Goal: Task Accomplishment & Management: Complete application form

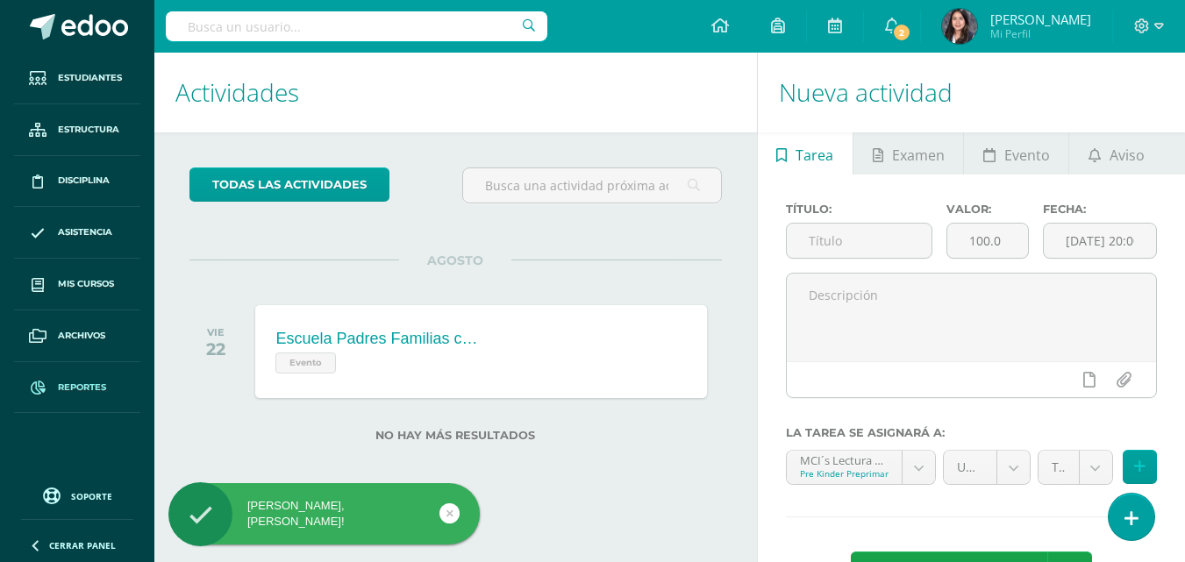
click at [60, 383] on span "Reportes" at bounding box center [82, 388] width 48 height 14
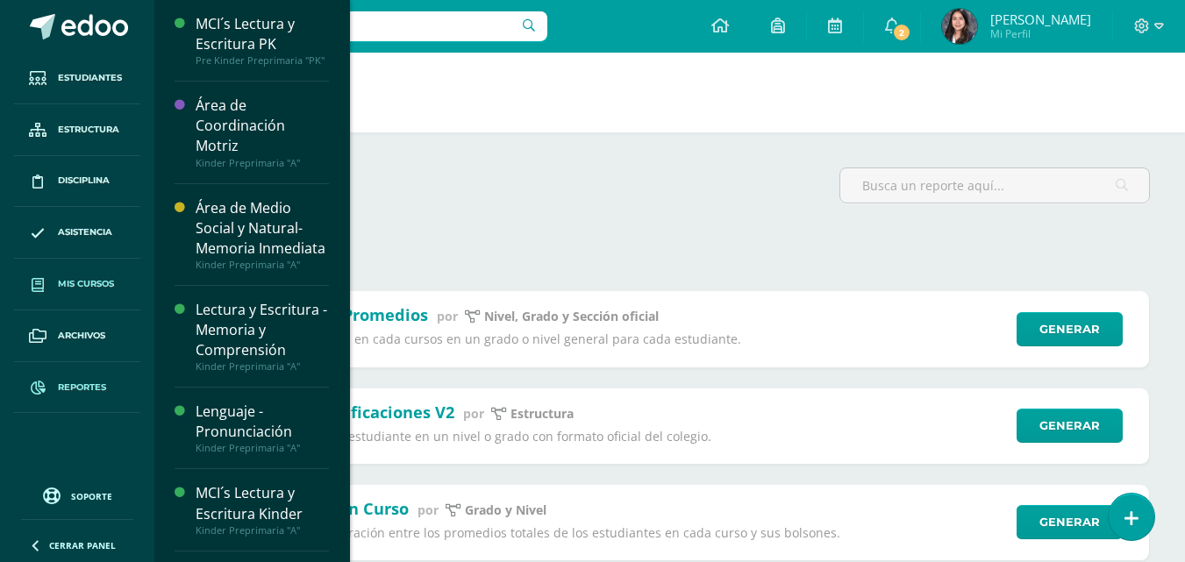
click at [89, 274] on link "Mis cursos" at bounding box center [77, 285] width 126 height 52
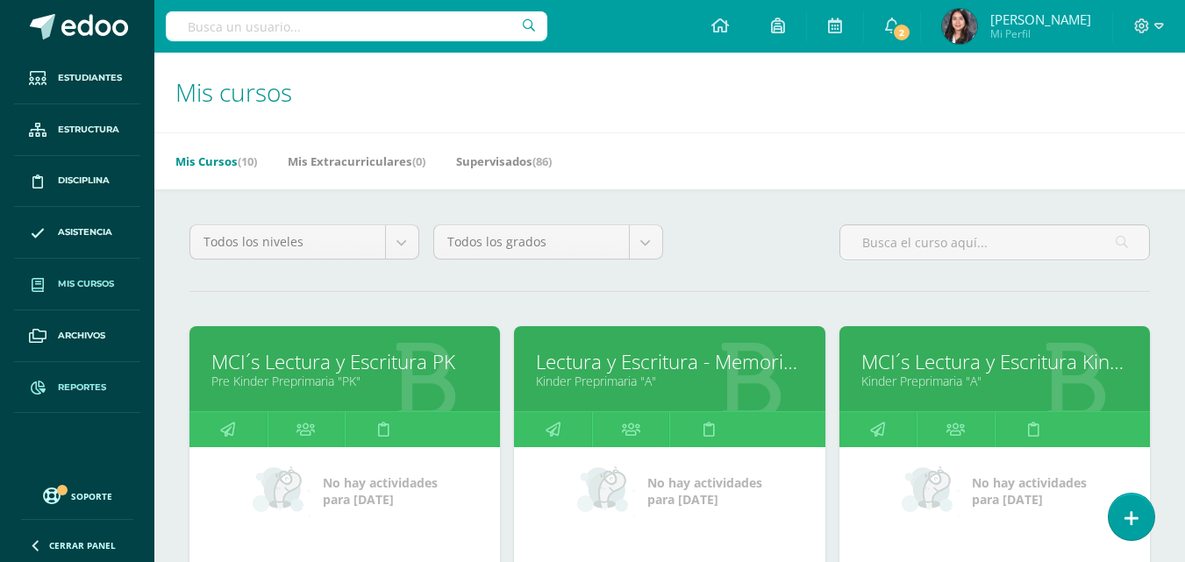
click at [94, 381] on span "Reportes" at bounding box center [82, 388] width 48 height 14
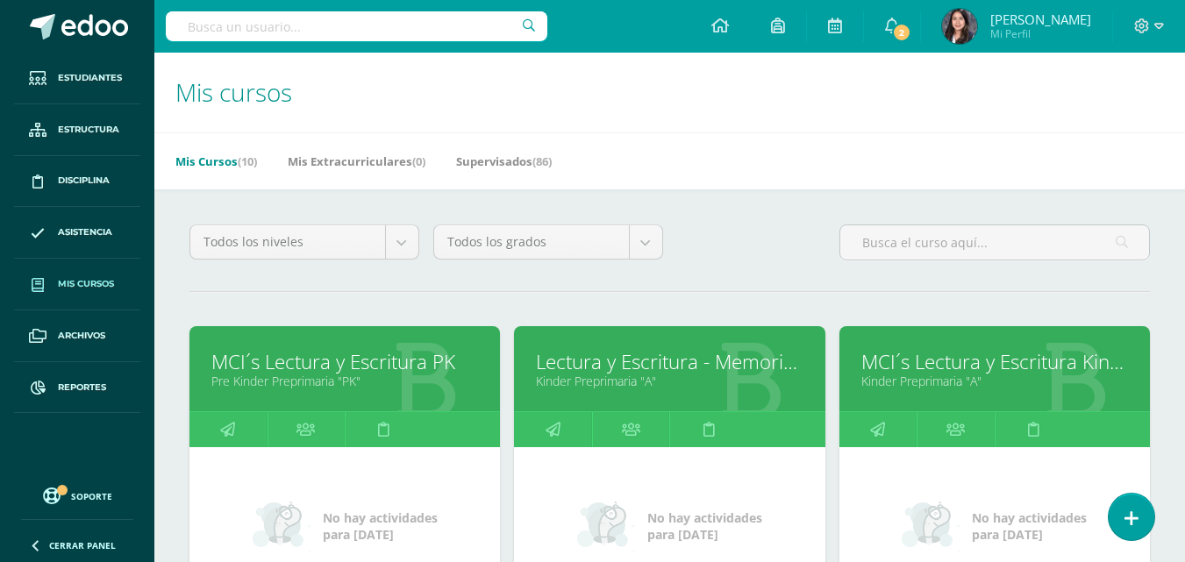
click at [622, 352] on link "Lectura y Escritura - Memoria y Comprensión" at bounding box center [669, 361] width 267 height 27
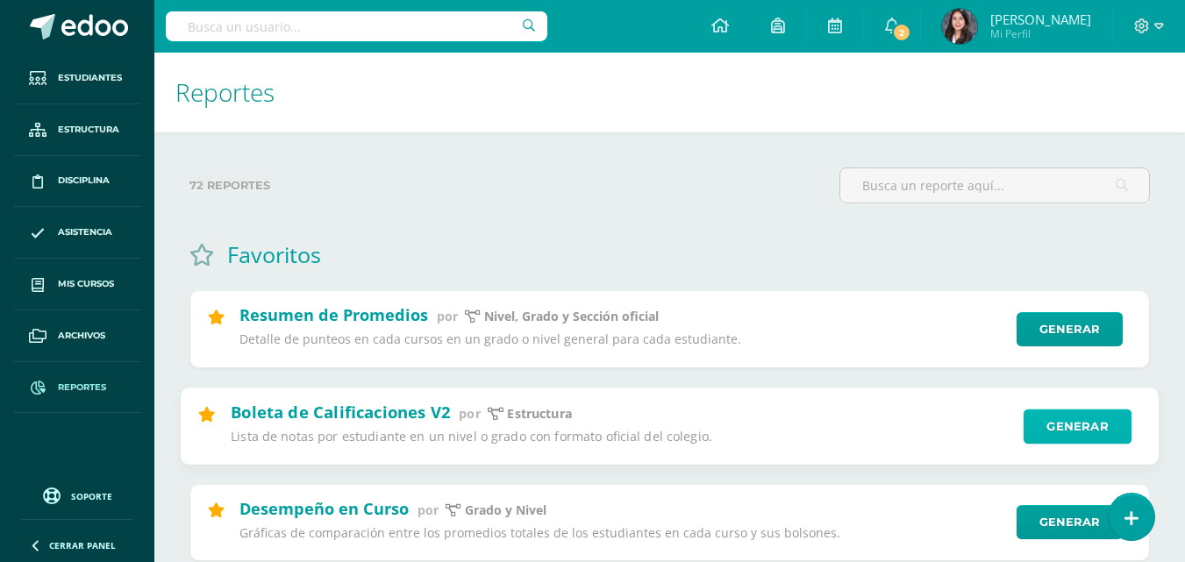
click at [1099, 421] on link "Generar" at bounding box center [1077, 426] width 108 height 35
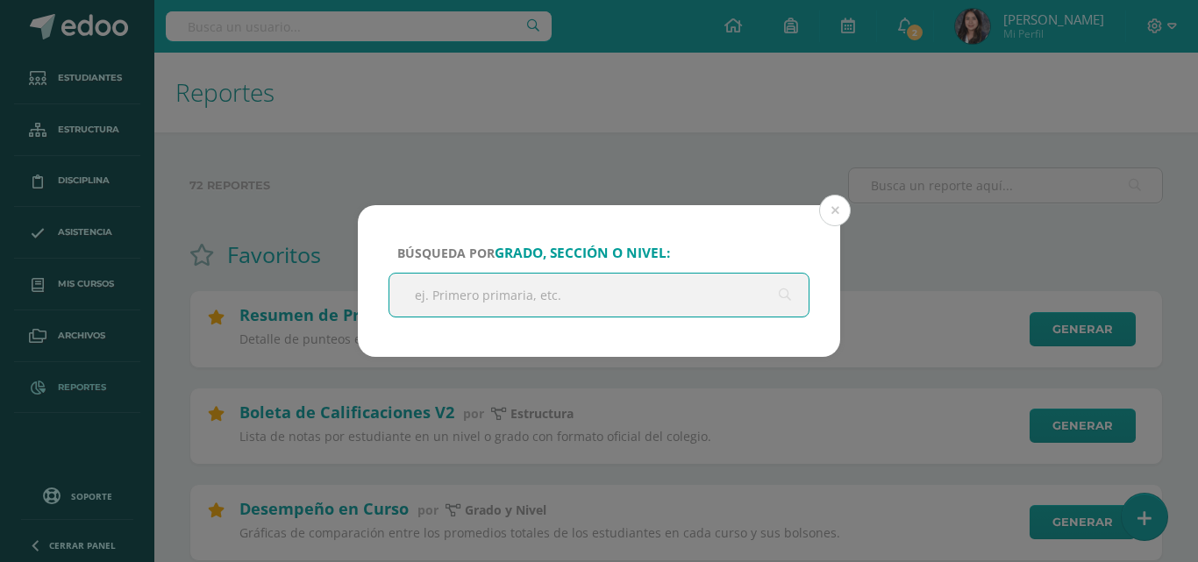
click at [672, 294] on input "text" at bounding box center [598, 295] width 419 height 43
type input "kinder"
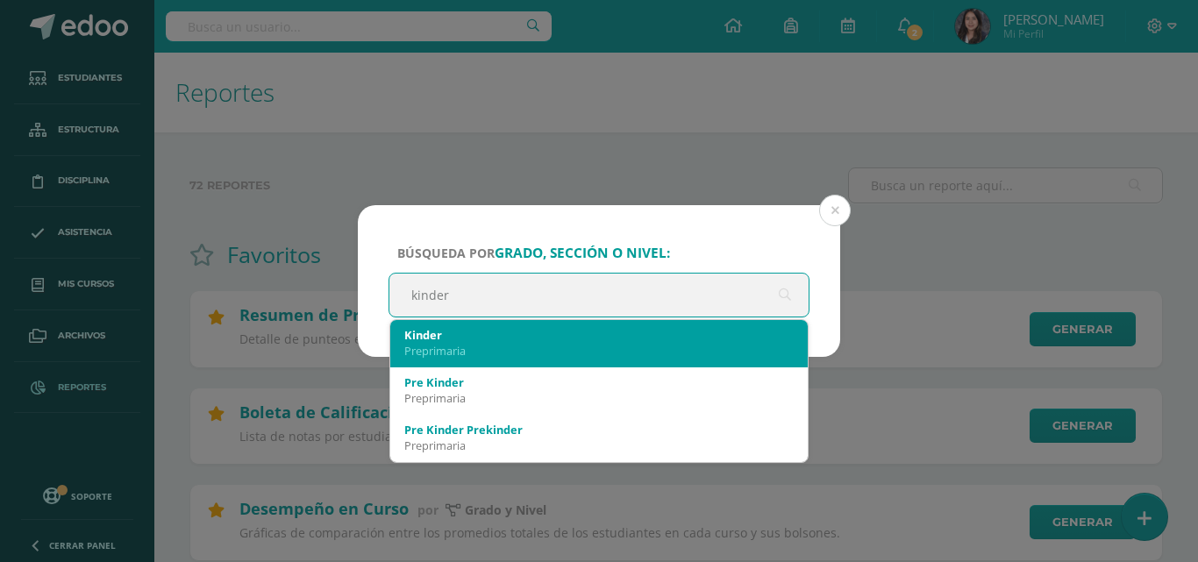
click at [536, 333] on div "Kinder" at bounding box center [598, 335] width 389 height 16
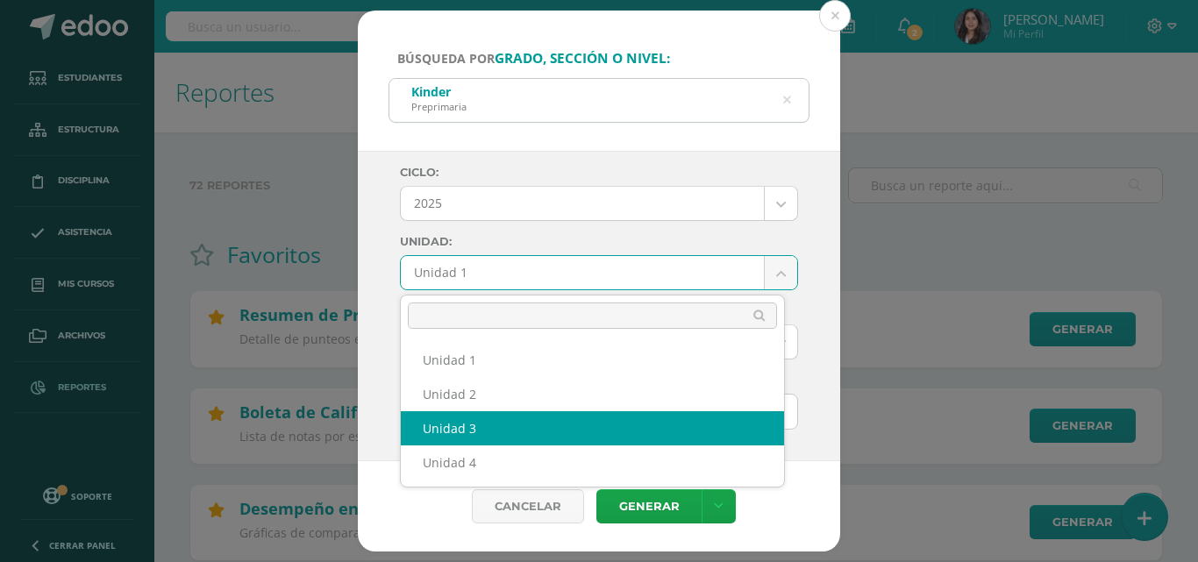
select select "Unidad 3"
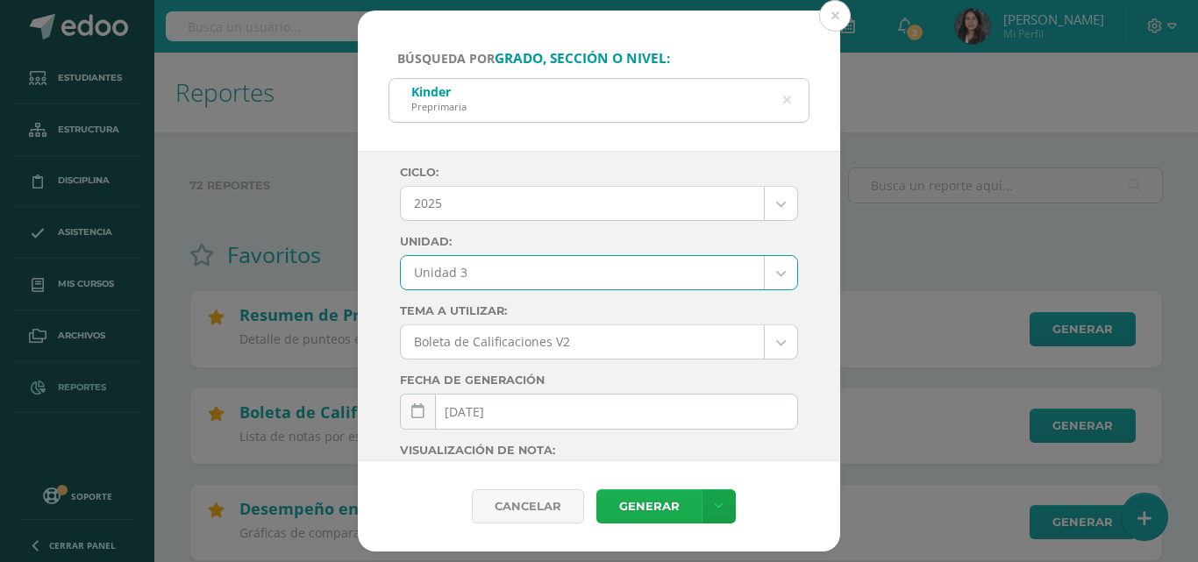
click at [639, 509] on link "Generar" at bounding box center [648, 506] width 105 height 34
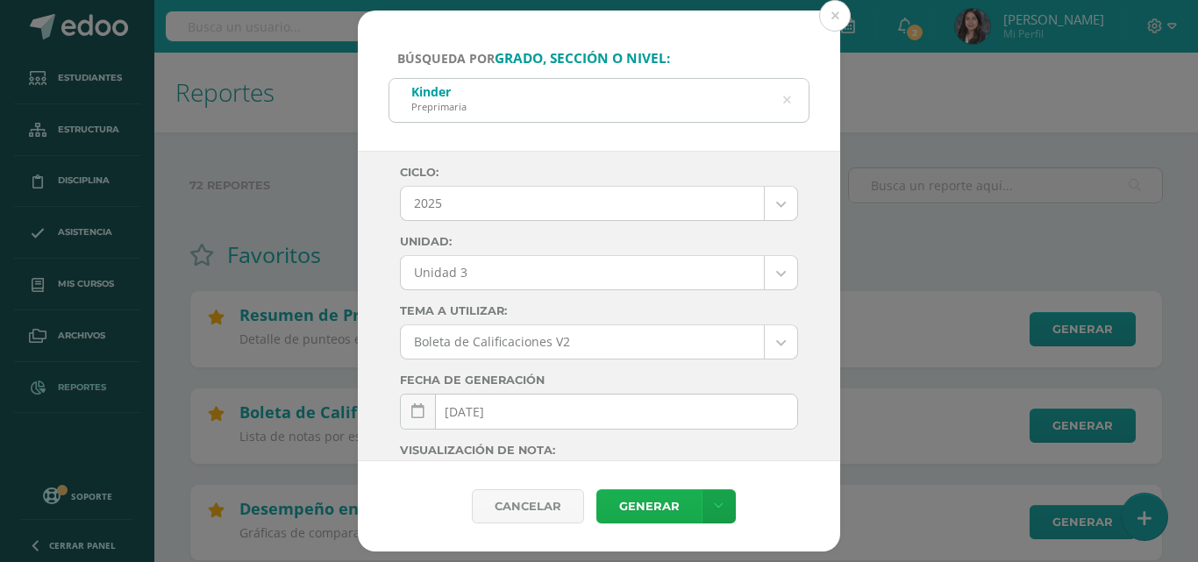
click at [626, 508] on link "Generar" at bounding box center [648, 506] width 105 height 34
click at [839, 11] on button at bounding box center [835, 16] width 32 height 32
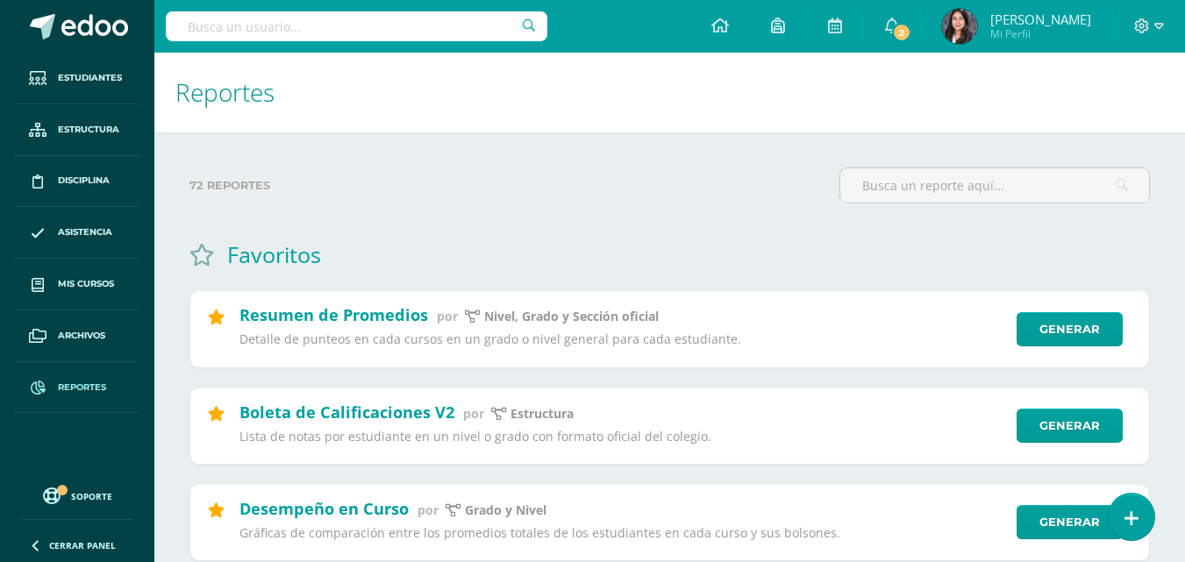
click at [1133, 22] on div at bounding box center [1149, 26] width 72 height 53
click at [1148, 22] on icon at bounding box center [1142, 25] width 15 height 15
click at [1114, 119] on span "Cerrar sesión" at bounding box center [1103, 119] width 79 height 17
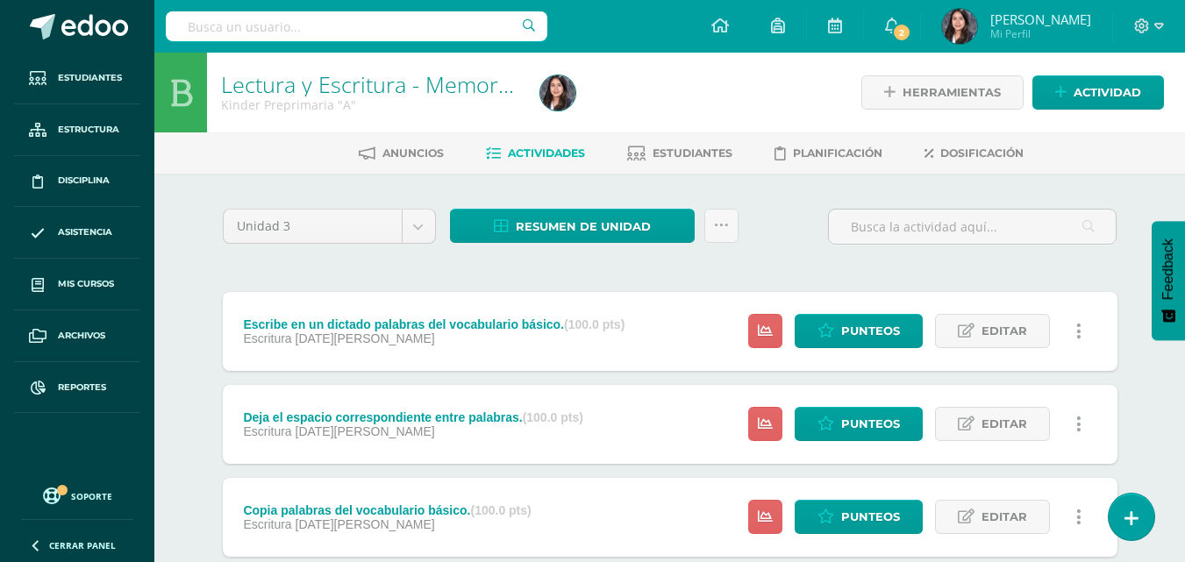
click at [722, 215] on link at bounding box center [721, 226] width 34 height 34
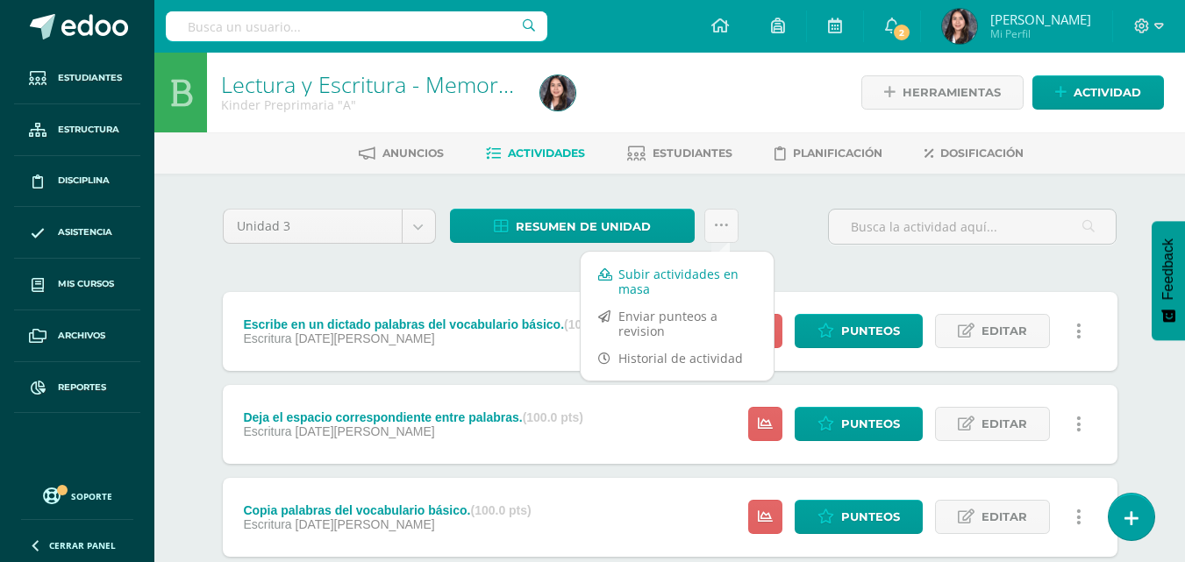
click at [667, 270] on link "Subir actividades en masa" at bounding box center [676, 281] width 193 height 42
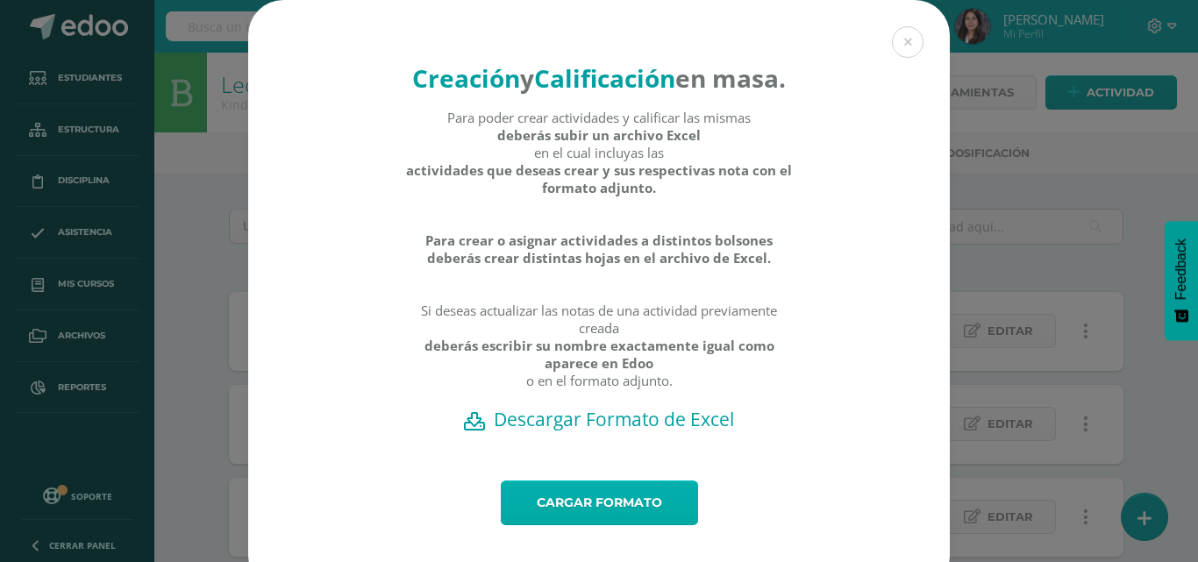
click at [608, 525] on link "Cargar formato" at bounding box center [599, 502] width 197 height 45
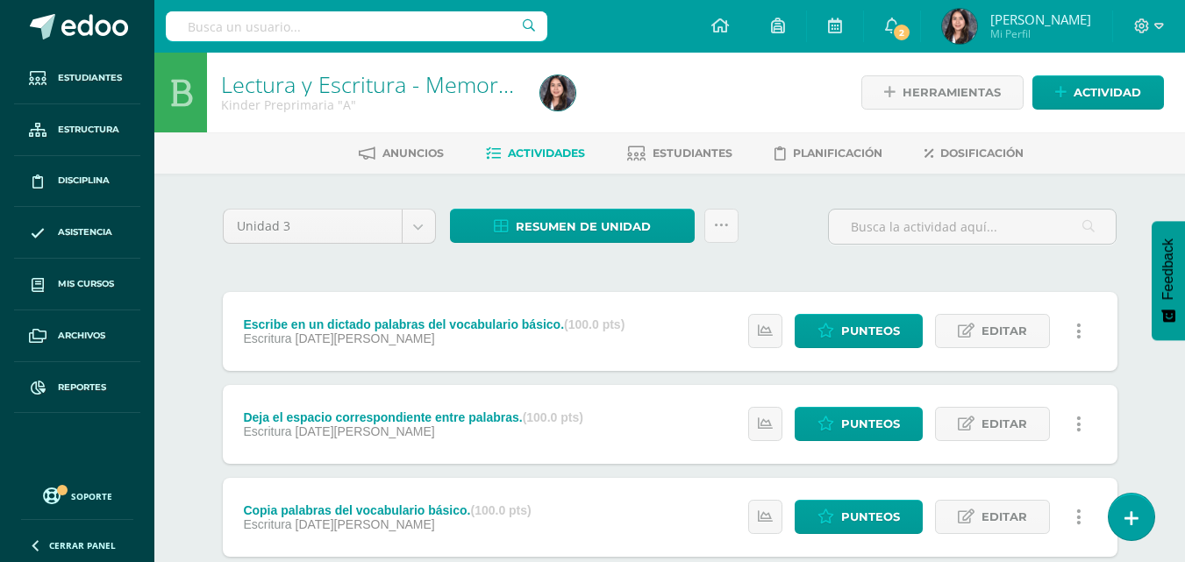
click at [679, 396] on div "Deja el espacio correspondiente entre palabras. (100.0 pts) Escritura [DATE][PE…" at bounding box center [670, 424] width 894 height 79
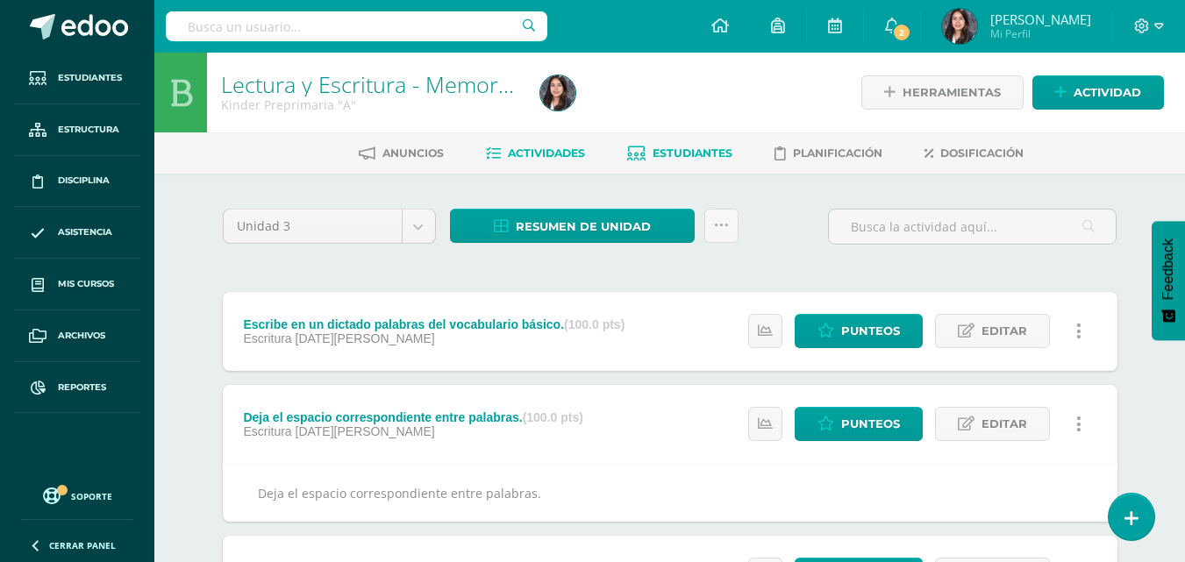
click at [677, 154] on span "Estudiantes" at bounding box center [692, 152] width 80 height 13
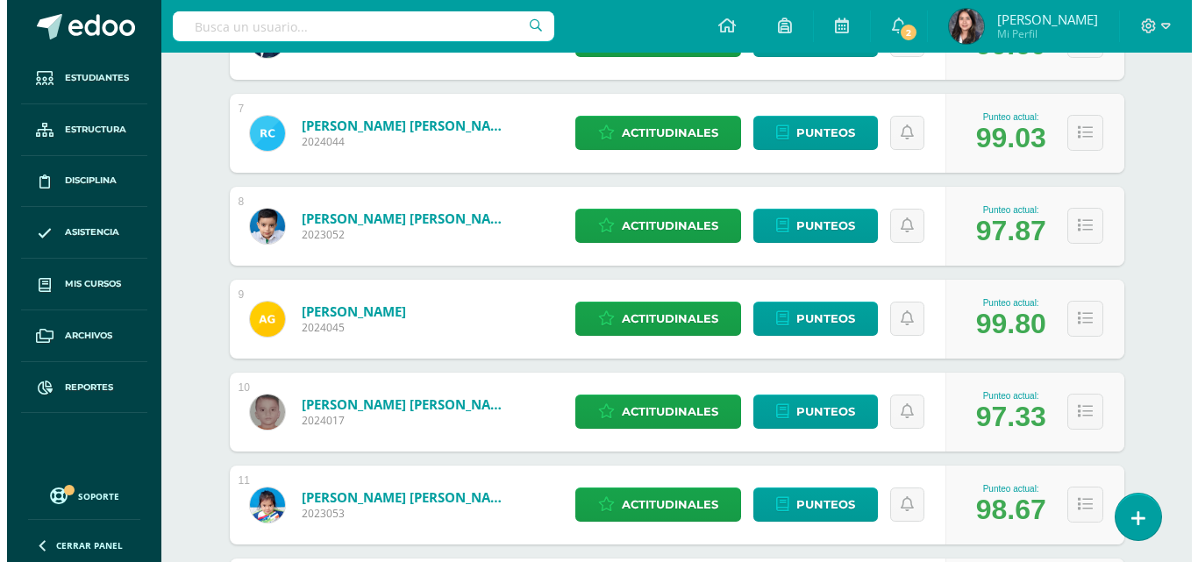
scroll to position [1284, 0]
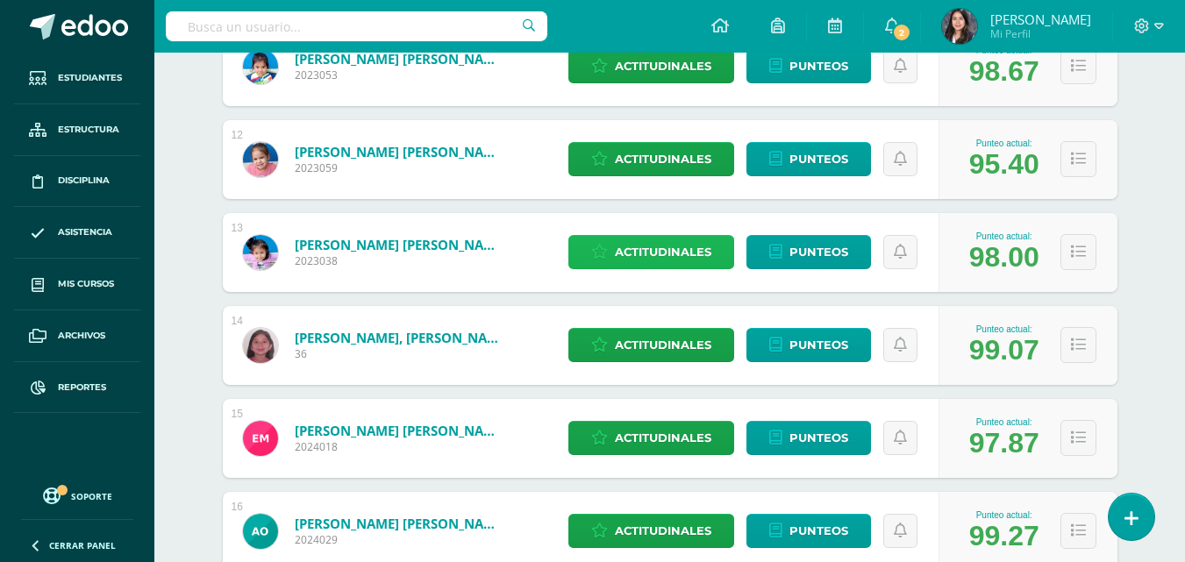
click at [709, 239] on span "Actitudinales" at bounding box center [663, 252] width 96 height 32
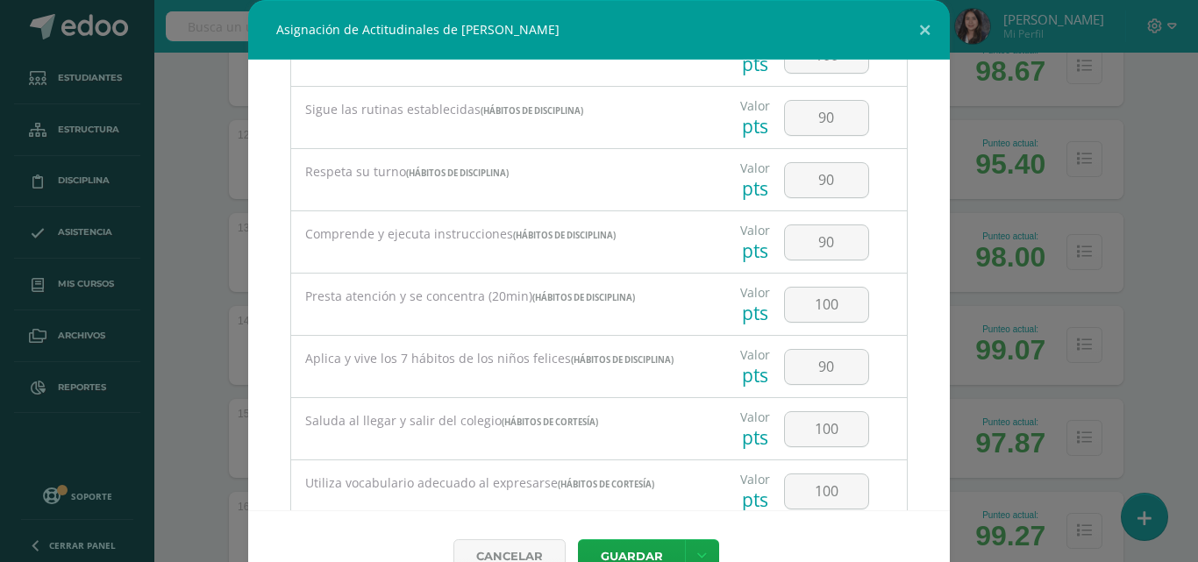
click at [897, 338] on div "Todas las Categorias Todas las Categorias Hábitos de trabajo Hábitos de discipl…" at bounding box center [598, 285] width 701 height 451
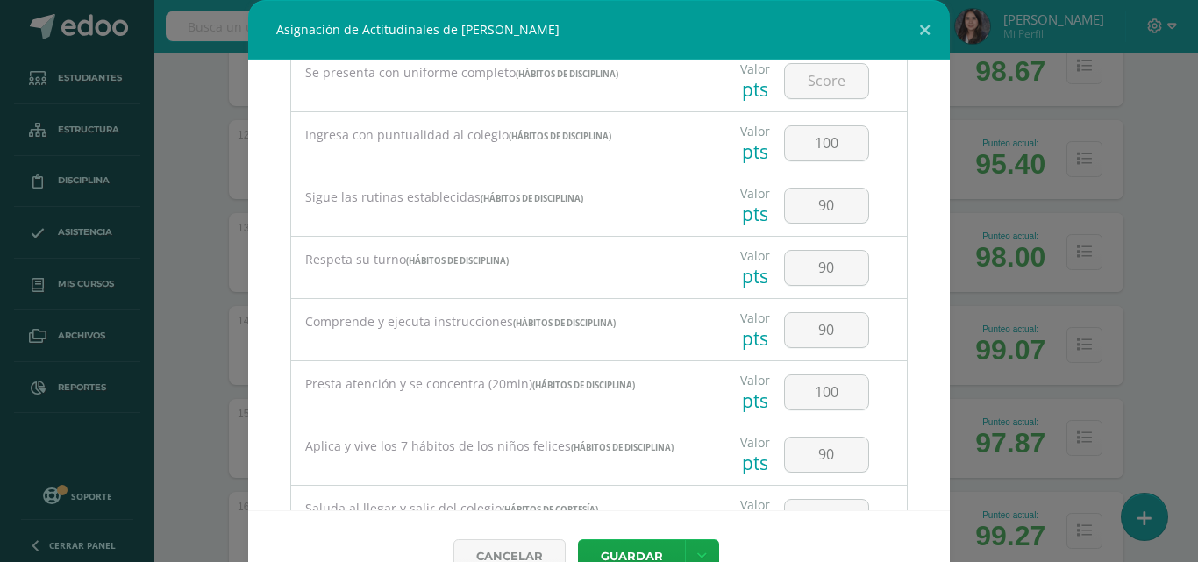
click at [851, 269] on div "90" at bounding box center [826, 267] width 99 height 61
click at [831, 277] on input "90" at bounding box center [826, 268] width 83 height 34
type input "9"
type input "75"
click at [640, 540] on button "Guardar" at bounding box center [631, 556] width 107 height 34
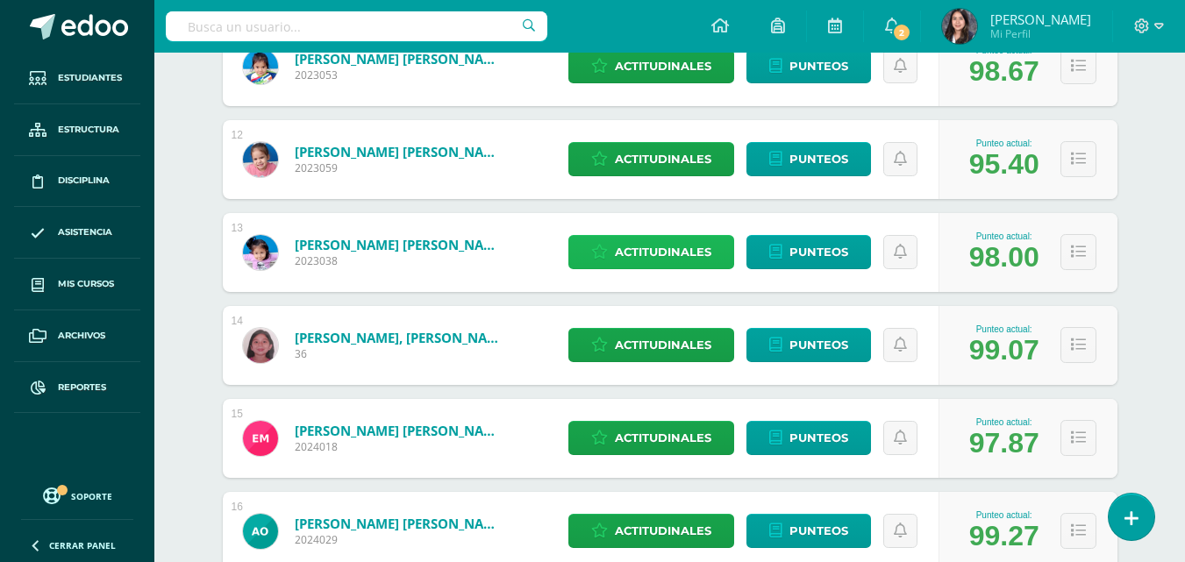
click at [644, 248] on span "Actitudinales" at bounding box center [663, 252] width 96 height 32
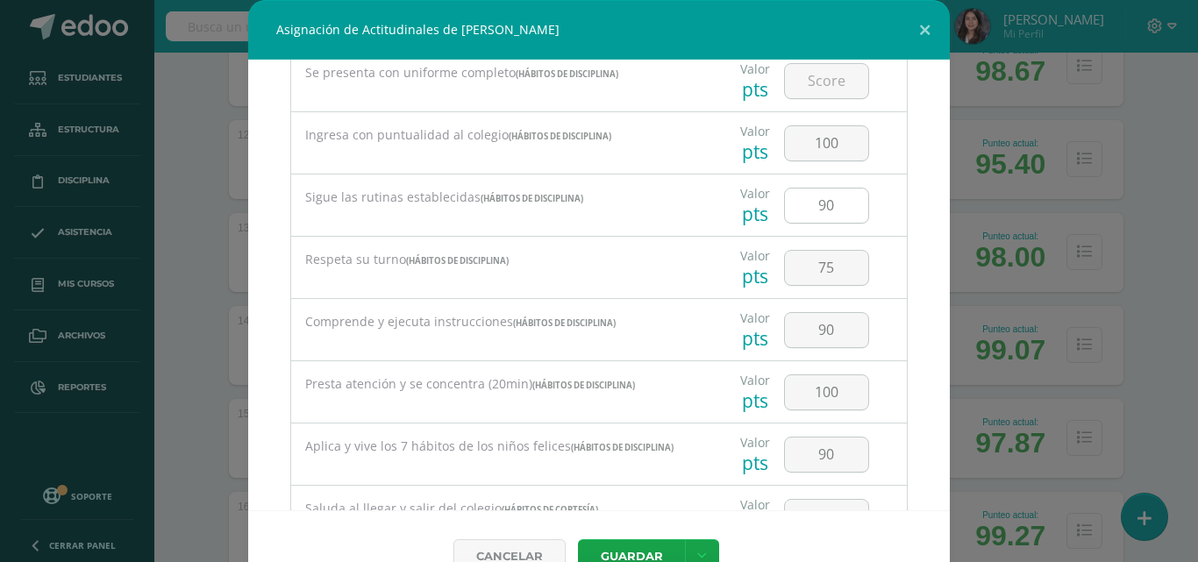
click at [822, 188] on div "90" at bounding box center [826, 206] width 85 height 36
click at [822, 198] on input "90" at bounding box center [826, 206] width 83 height 34
type input "9"
type input "75"
click at [621, 541] on button "Guardar" at bounding box center [631, 556] width 107 height 34
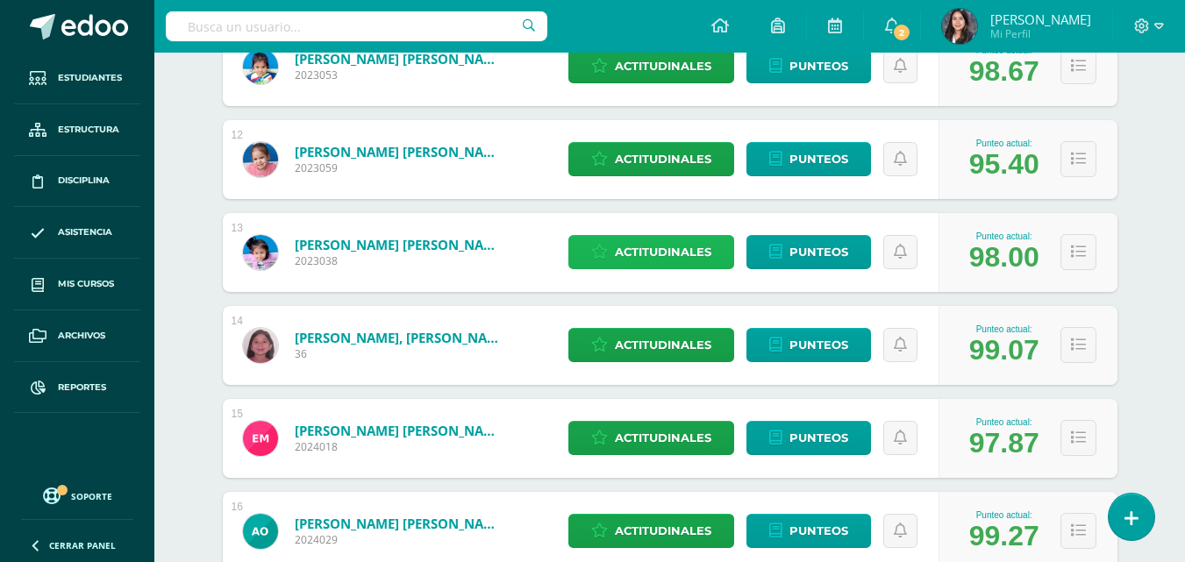
click at [669, 250] on span "Actitudinales" at bounding box center [663, 252] width 96 height 32
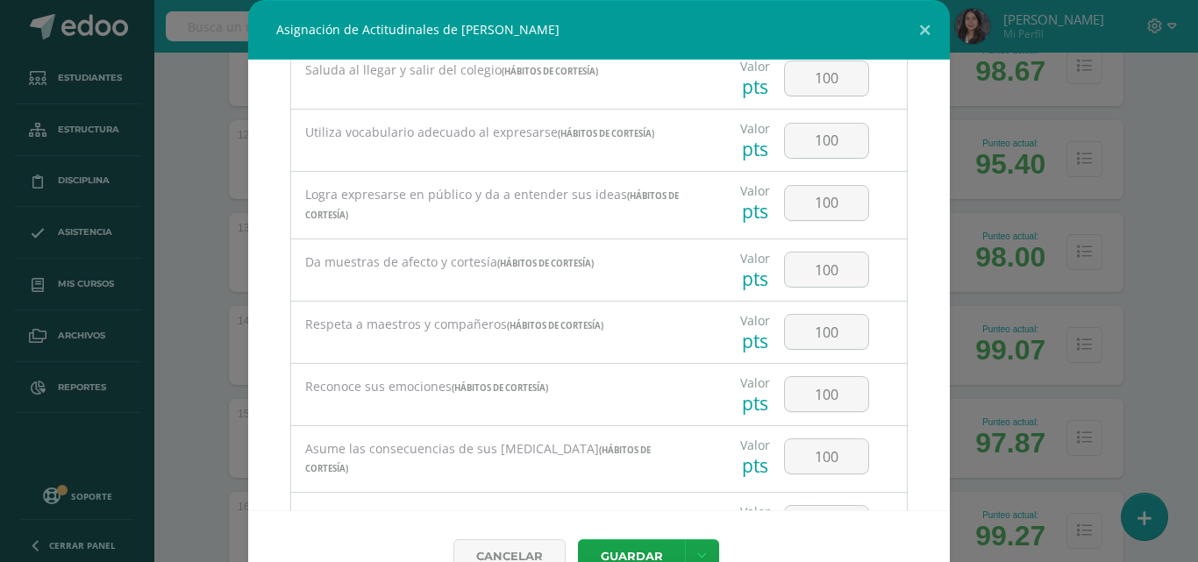
scroll to position [1315, 0]
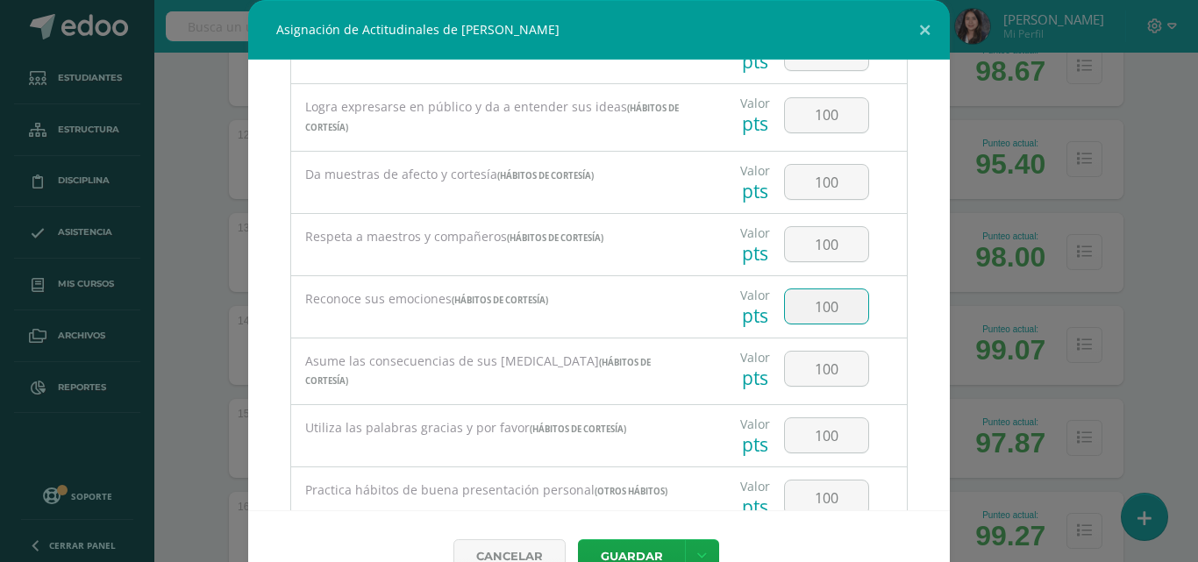
click at [836, 299] on input "100" at bounding box center [826, 306] width 83 height 34
click at [578, 539] on button "Guardar" at bounding box center [631, 556] width 107 height 34
type input "1"
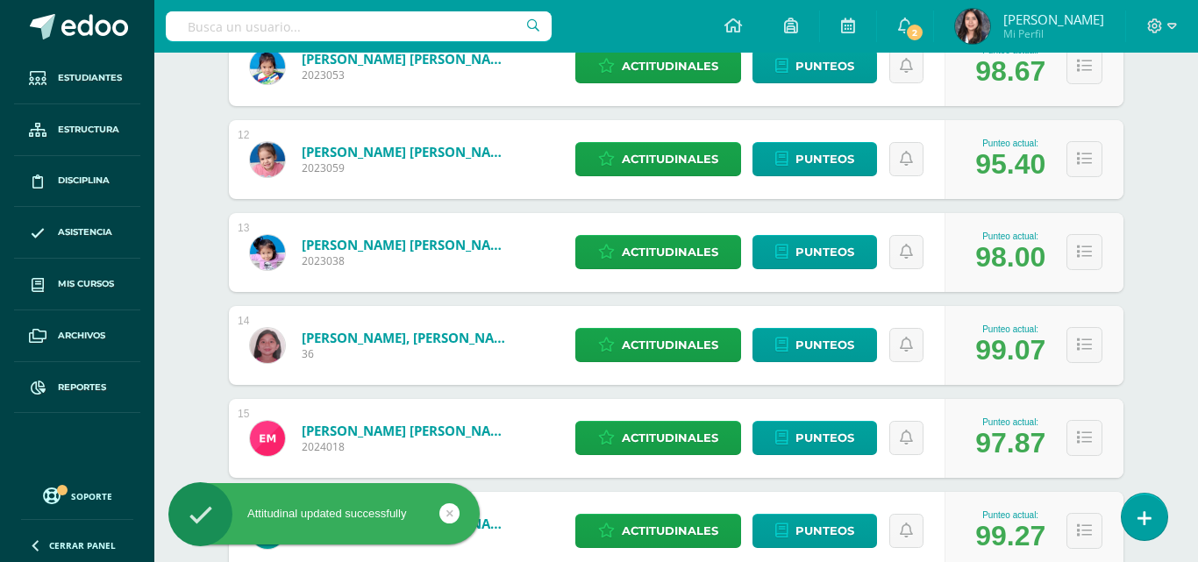
type input "90"
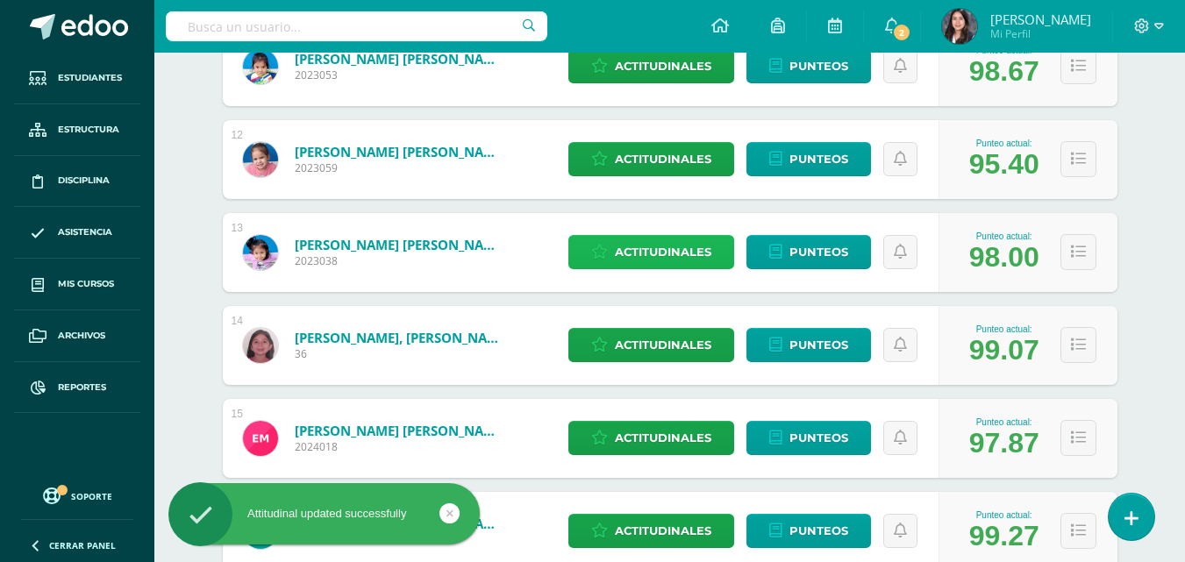
click at [645, 260] on span "Actitudinales" at bounding box center [663, 252] width 96 height 32
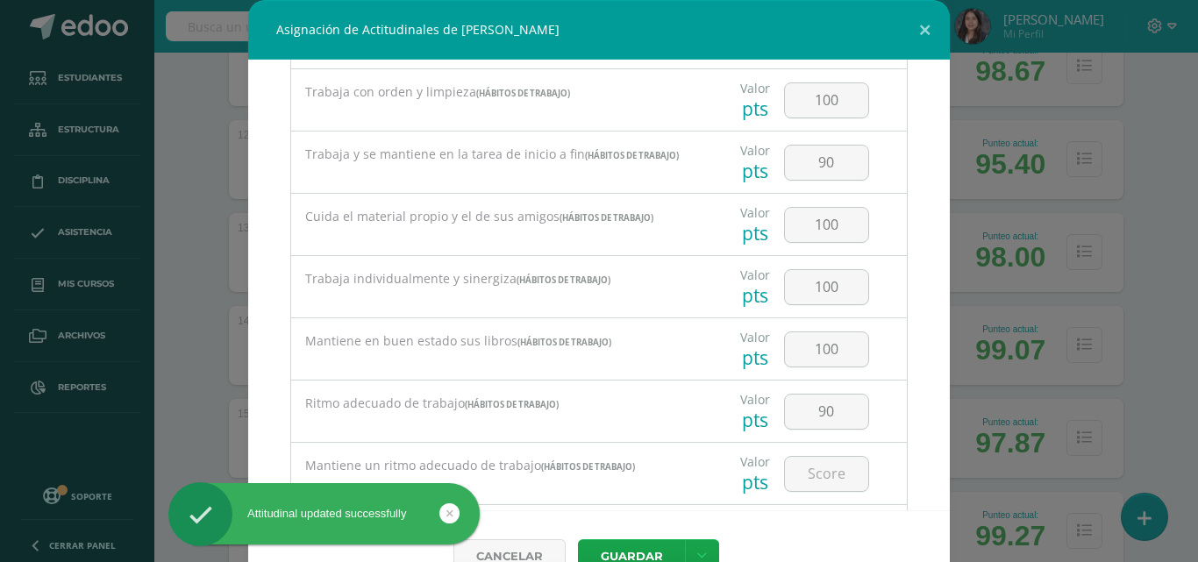
scroll to position [0, 0]
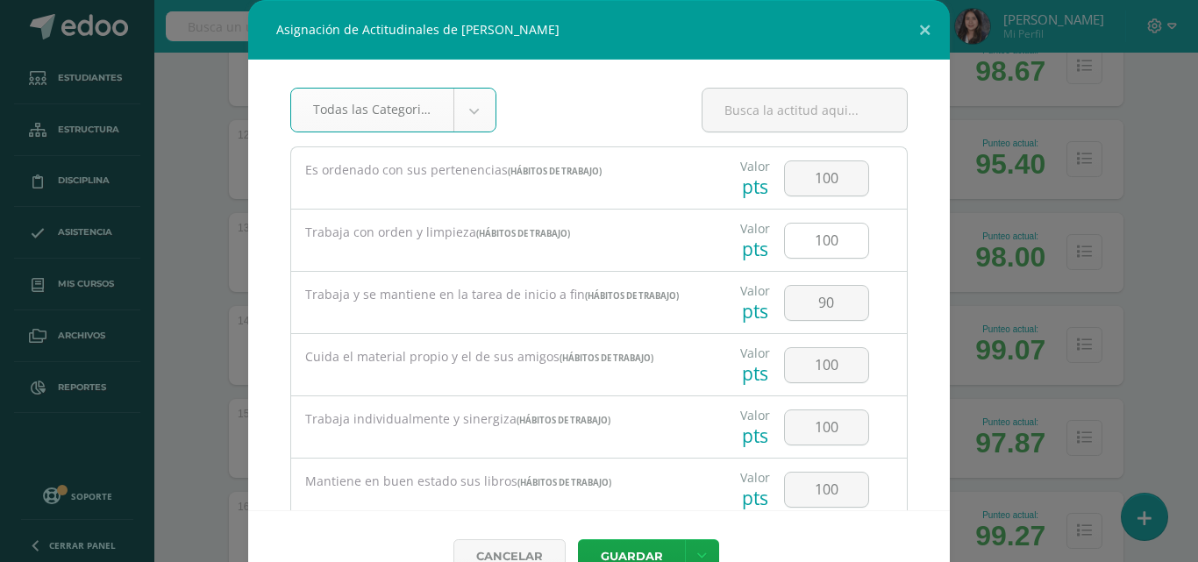
click at [839, 229] on input "100" at bounding box center [826, 241] width 83 height 34
click at [810, 295] on input "90" at bounding box center [826, 303] width 83 height 34
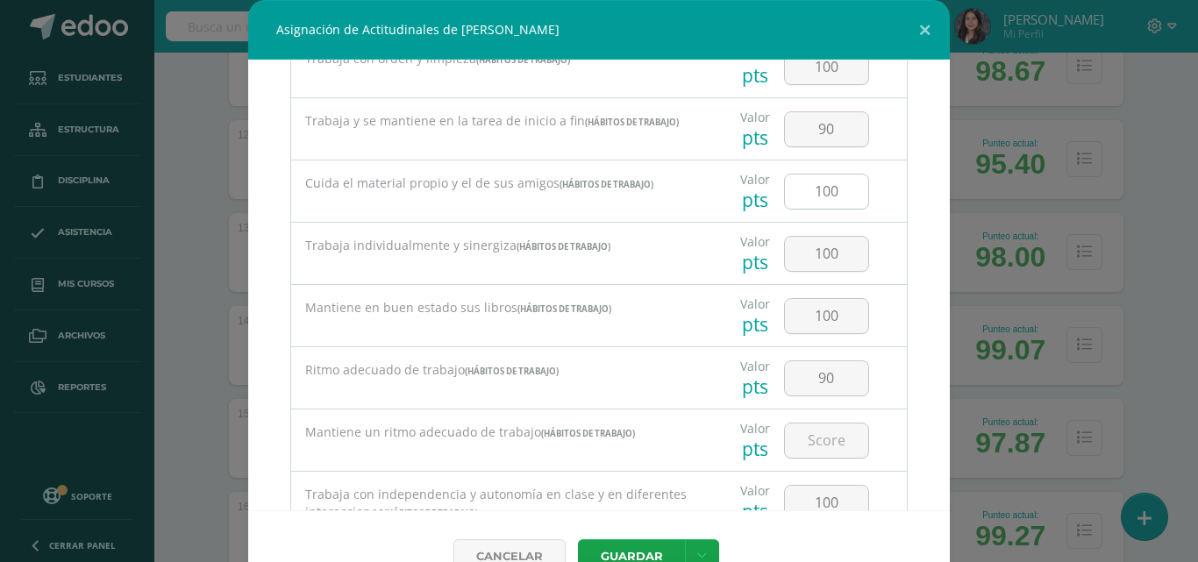
scroll to position [175, 0]
click at [815, 180] on input "100" at bounding box center [826, 190] width 83 height 34
click at [839, 188] on input "100" at bounding box center [826, 190] width 83 height 34
click at [831, 263] on input "100" at bounding box center [826, 252] width 83 height 34
type input "1"
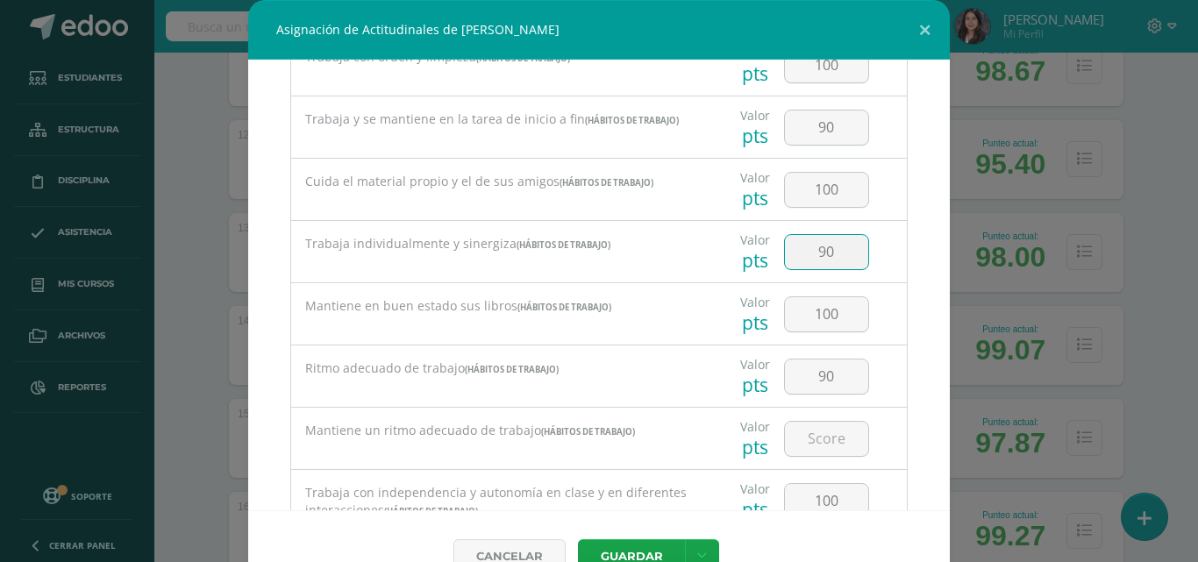
type input "90"
click at [872, 275] on div "Valor pts 90" at bounding box center [803, 251] width 191 height 61
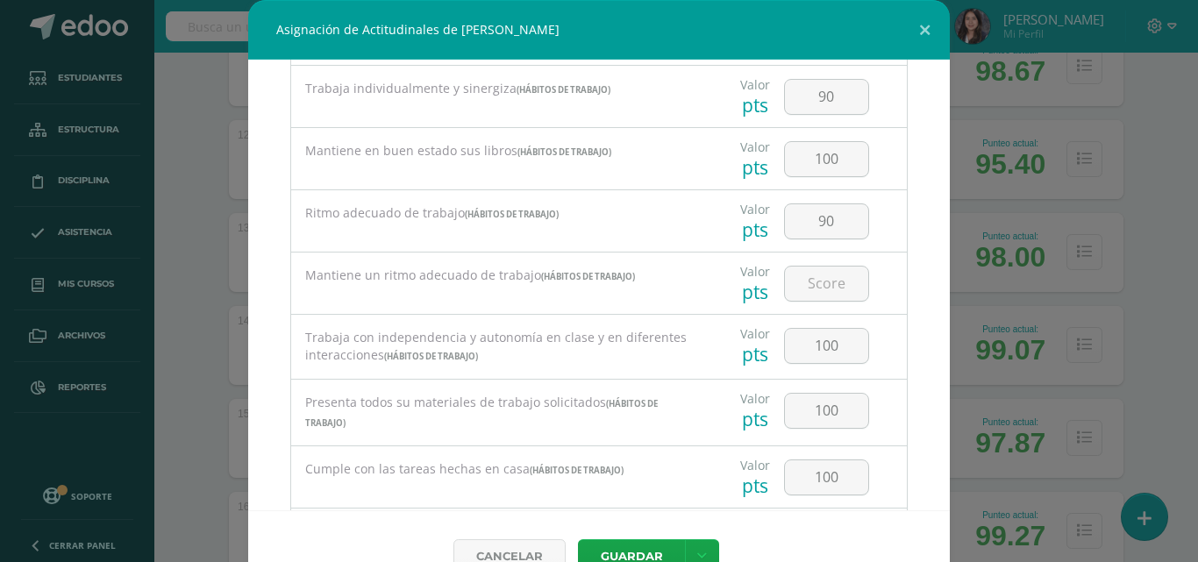
scroll to position [351, 0]
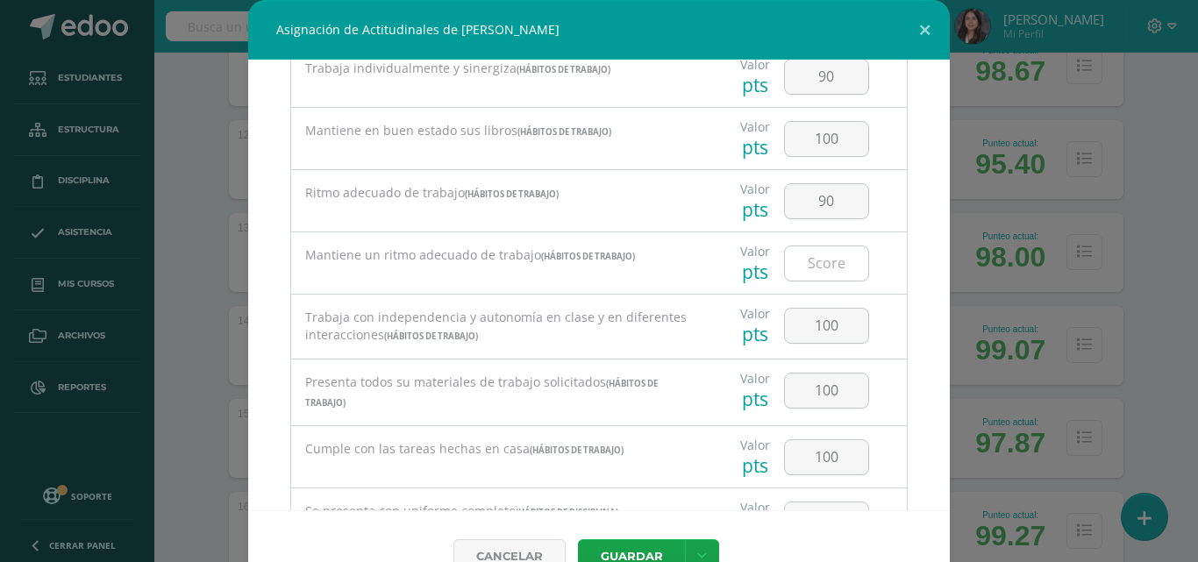
click at [796, 274] on input "number" at bounding box center [826, 263] width 83 height 34
click at [815, 314] on input "100" at bounding box center [826, 326] width 83 height 34
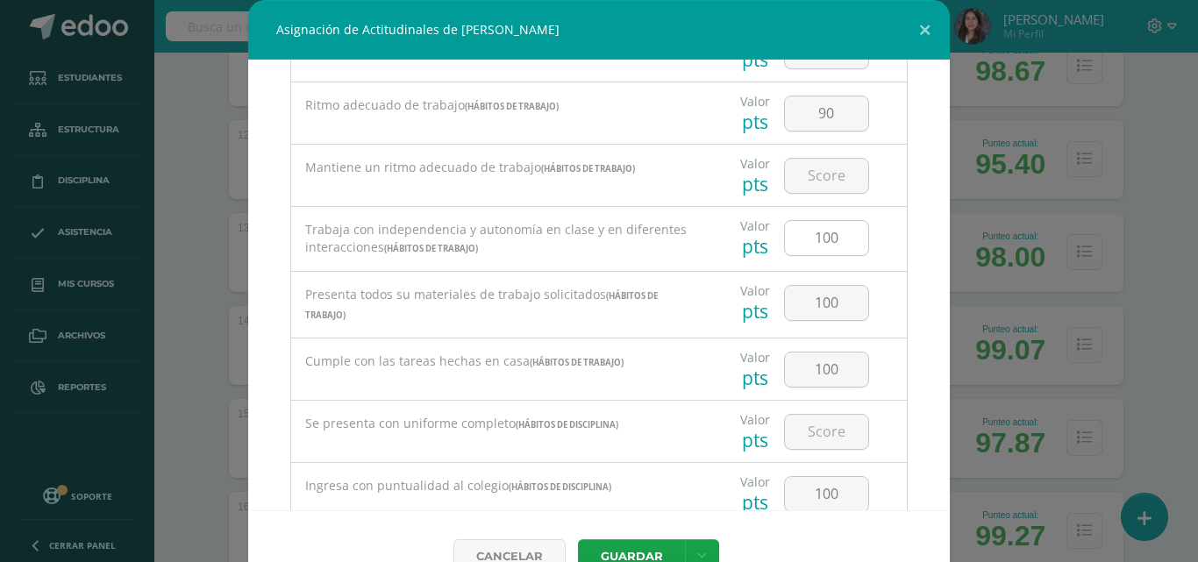
click at [834, 239] on input "100" at bounding box center [826, 238] width 83 height 34
type input "1"
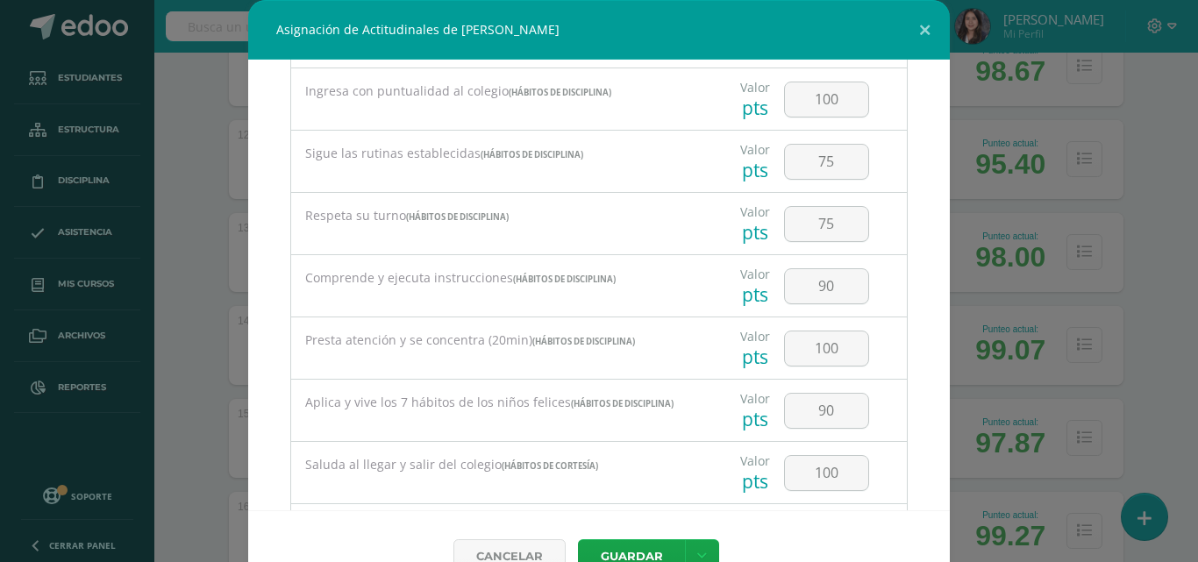
type input "90"
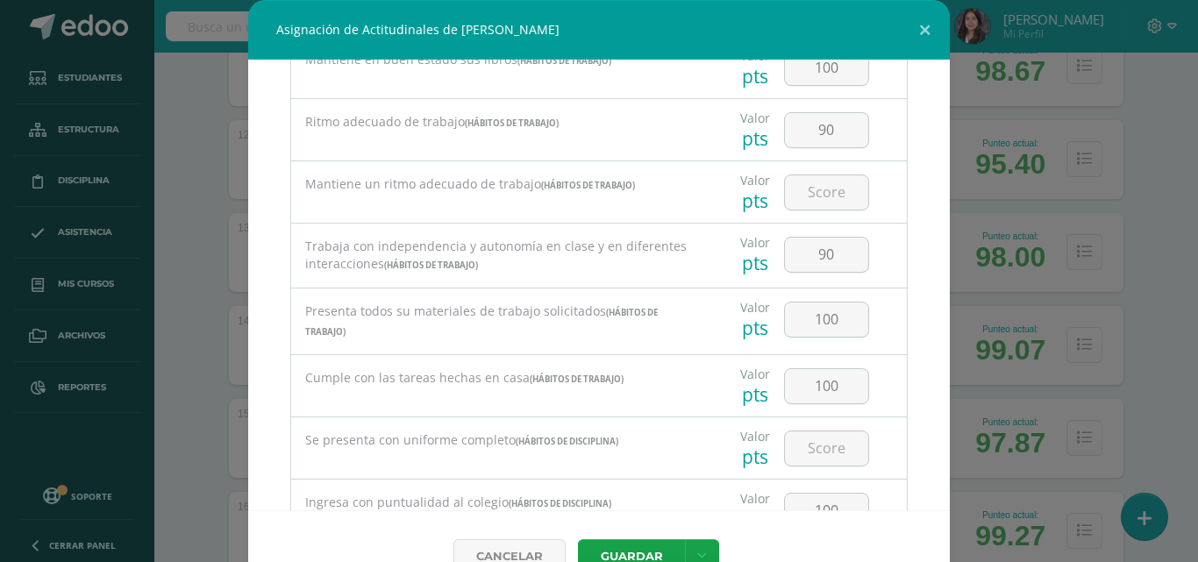
scroll to position [395, 0]
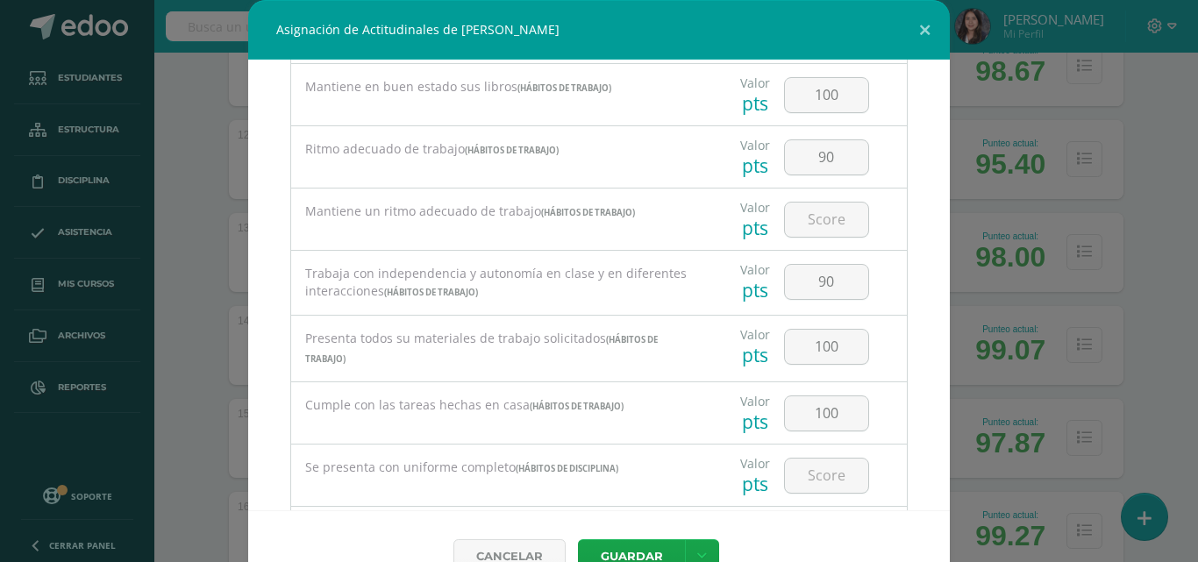
click at [872, 321] on div "Valor pts 100" at bounding box center [803, 346] width 191 height 61
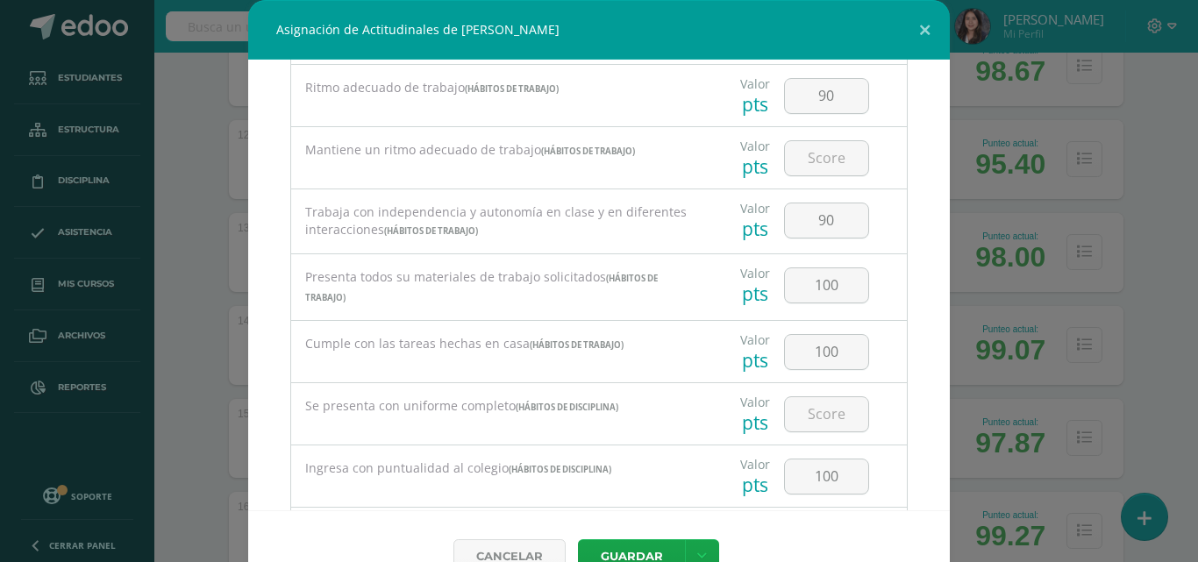
scroll to position [482, 0]
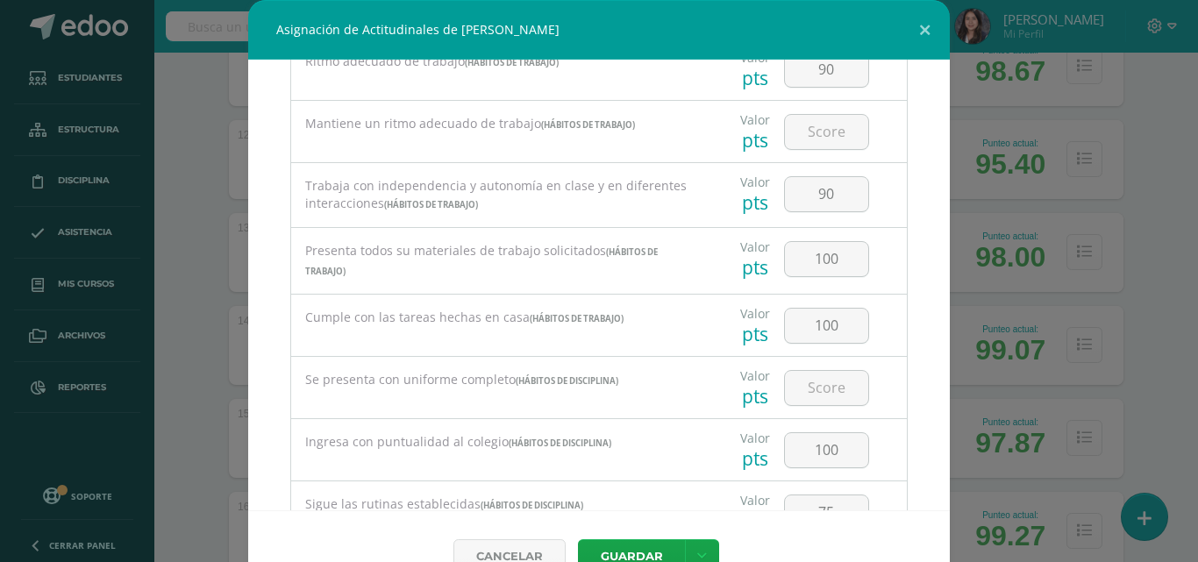
click at [862, 258] on div "Valor pts 100" at bounding box center [803, 258] width 191 height 61
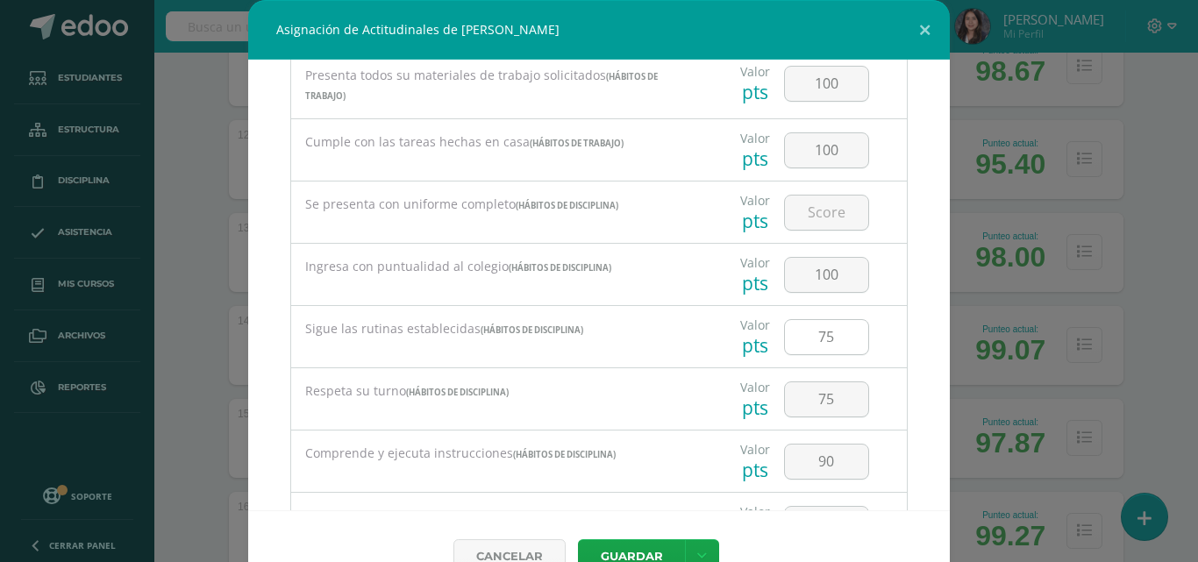
scroll to position [833, 0]
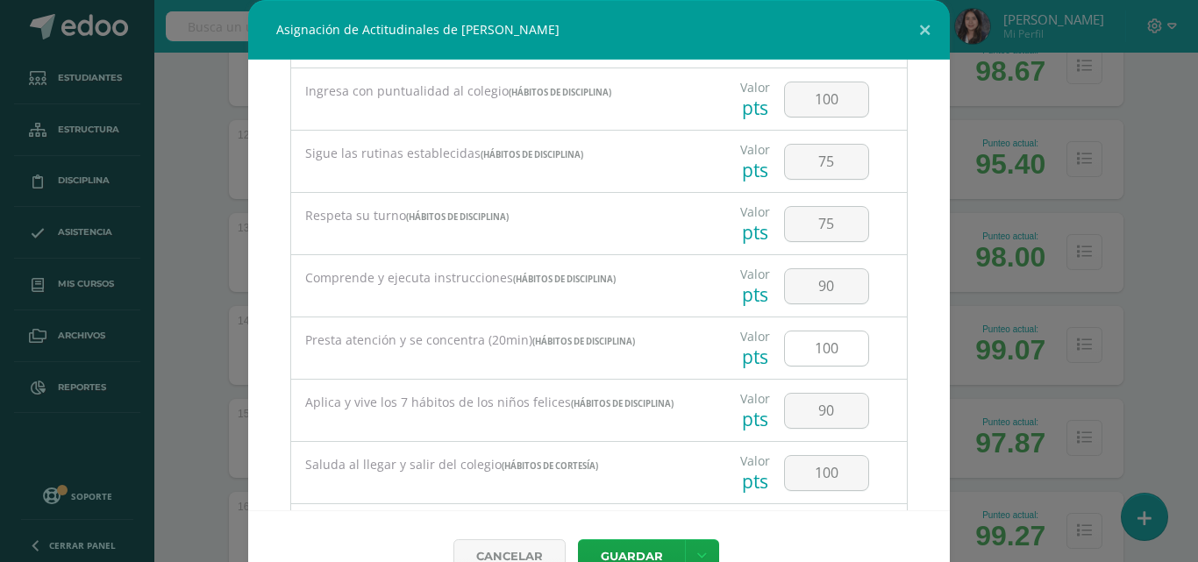
click at [833, 351] on input "100" at bounding box center [826, 348] width 83 height 34
type input "1"
type input "90"
click at [864, 332] on div "Valor pts 90" at bounding box center [803, 347] width 191 height 61
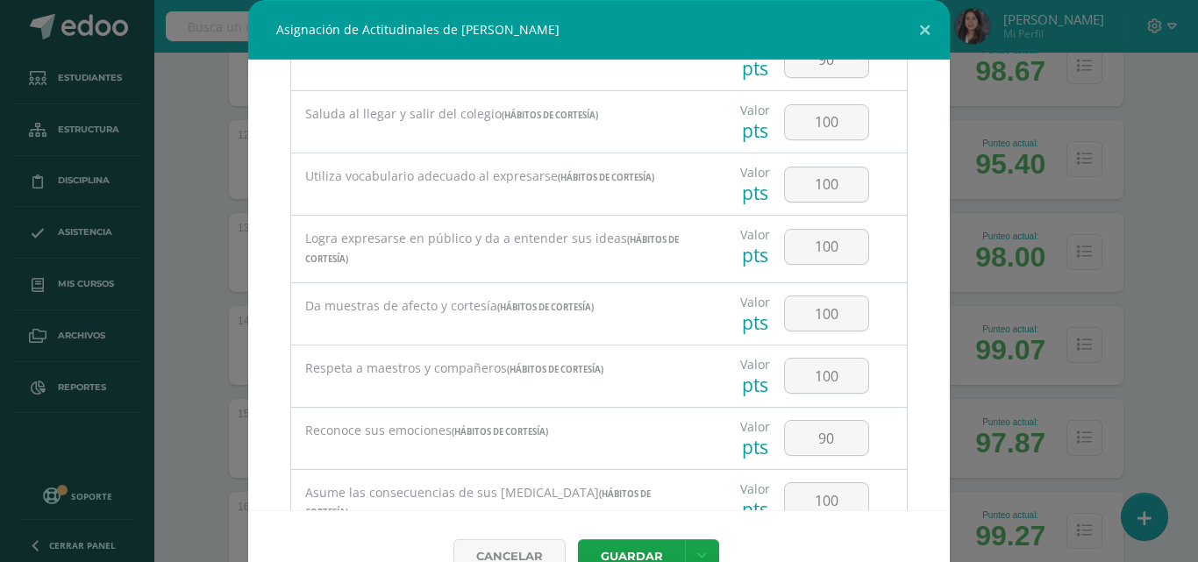
scroll to position [1271, 0]
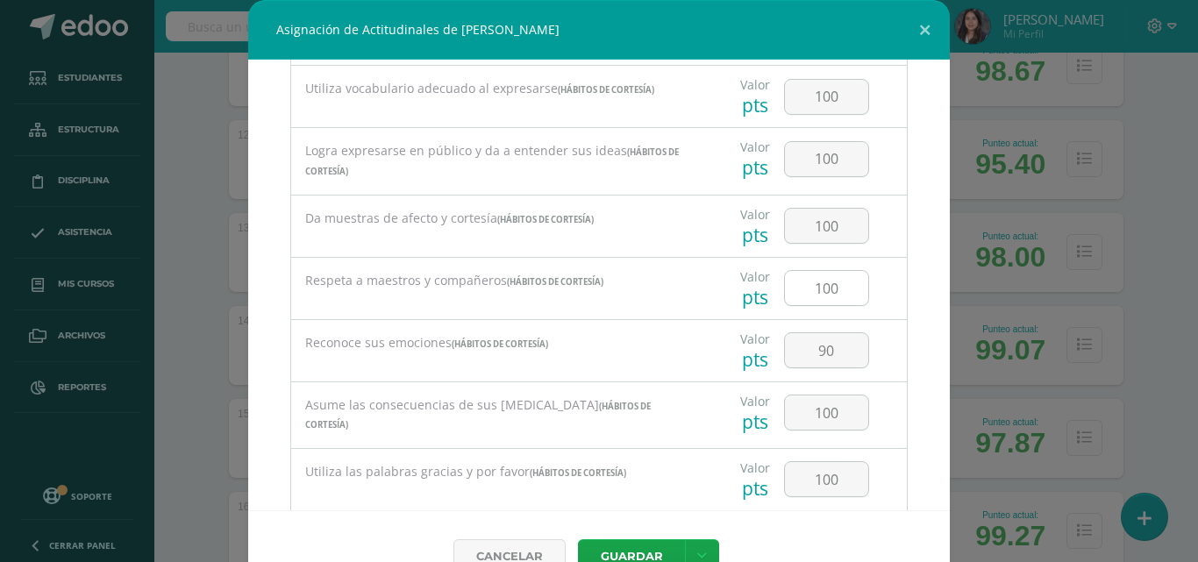
click at [837, 299] on input "100" at bounding box center [826, 288] width 83 height 34
type input "1"
type input "90"
click at [892, 288] on div "Todas las Categorias Todas las Categorias Hábitos de trabajo Hábitos de discipl…" at bounding box center [598, 285] width 701 height 451
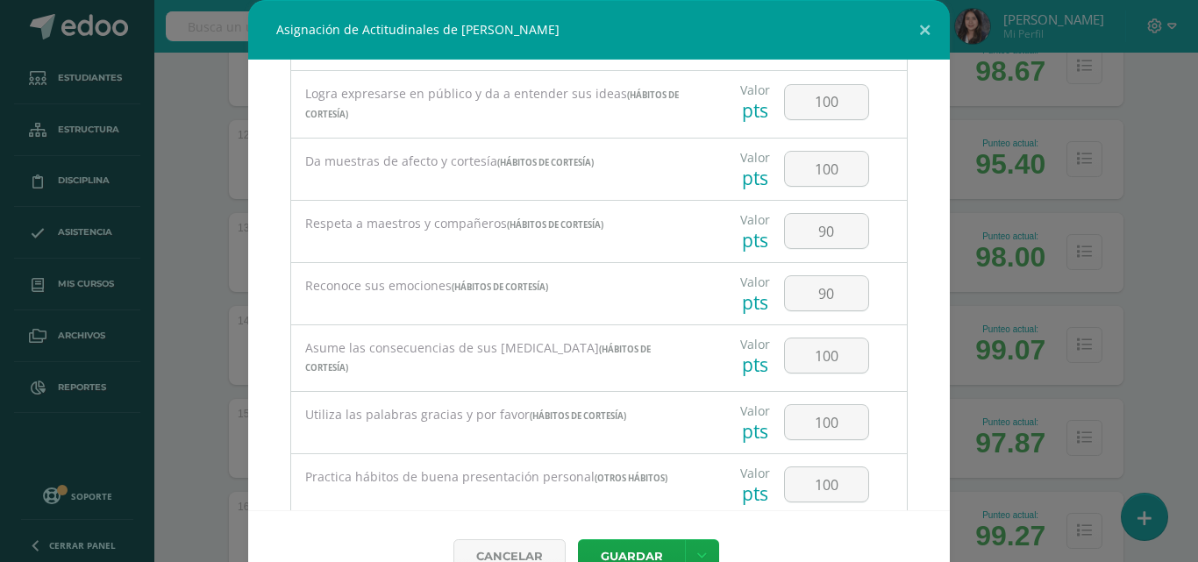
scroll to position [1359, 0]
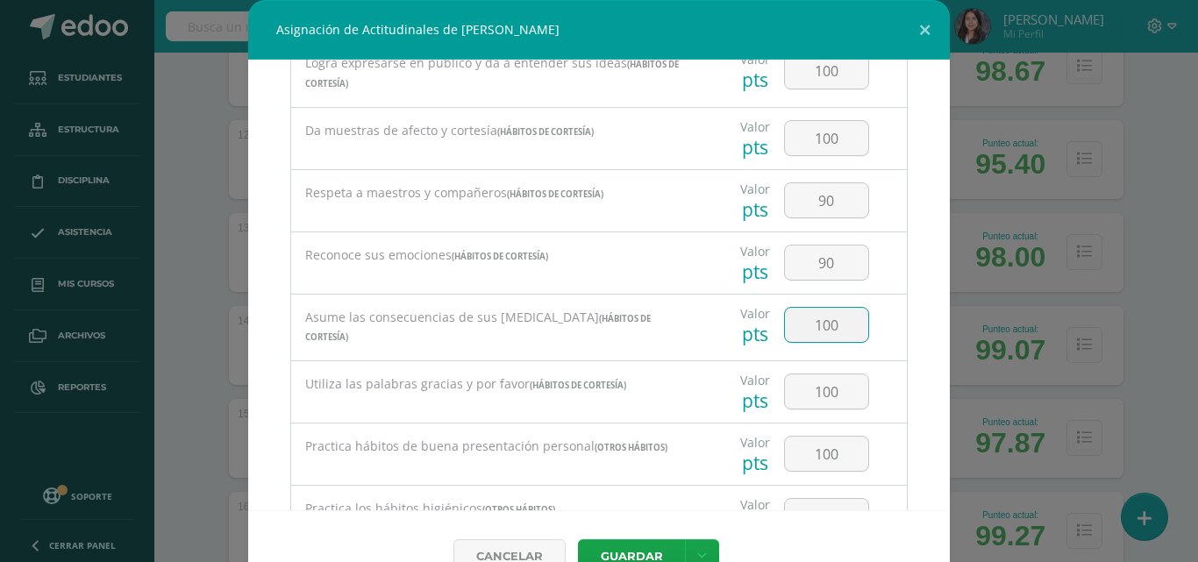
click at [849, 324] on input "100" at bounding box center [826, 325] width 83 height 34
type input "1"
type input "90"
click at [834, 257] on input "90" at bounding box center [826, 262] width 83 height 34
click at [858, 261] on div "Valor pts 90" at bounding box center [803, 262] width 191 height 61
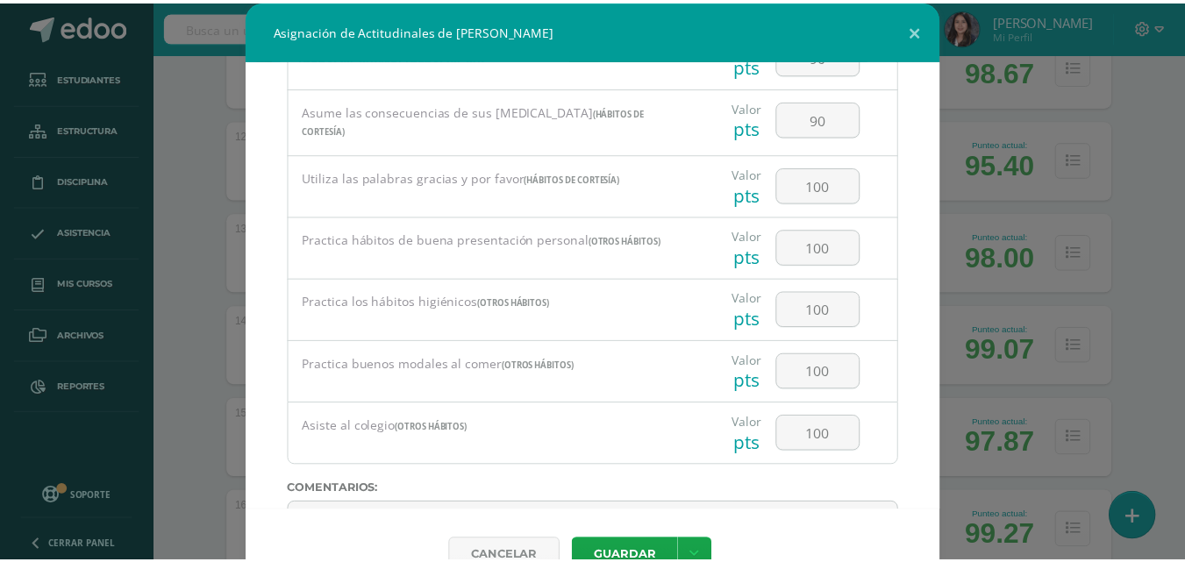
scroll to position [1669, 0]
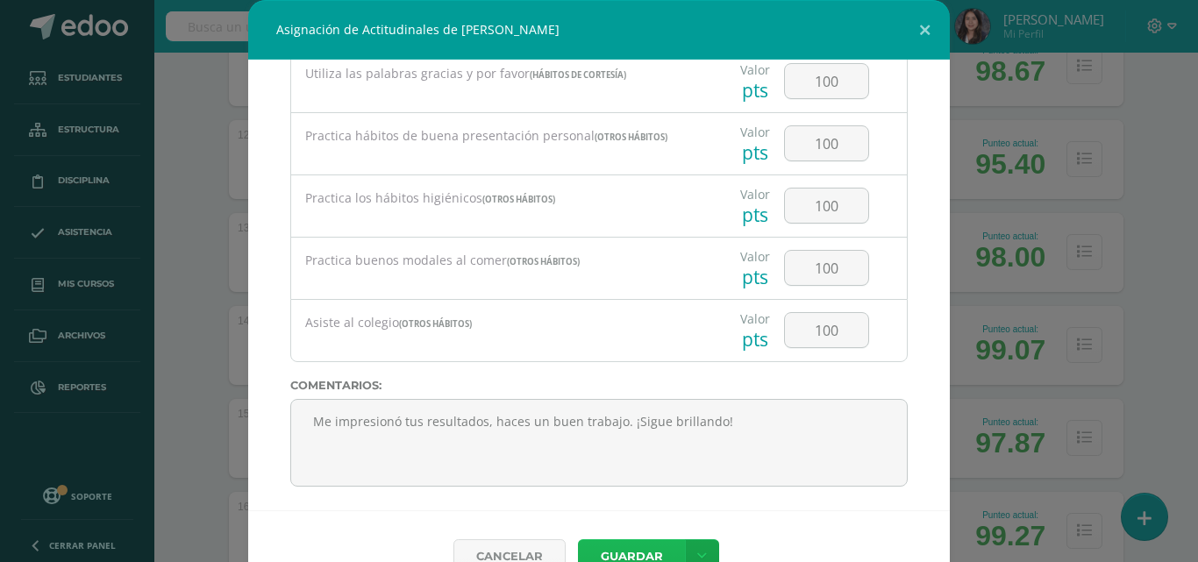
click at [644, 541] on button "Guardar" at bounding box center [631, 556] width 107 height 34
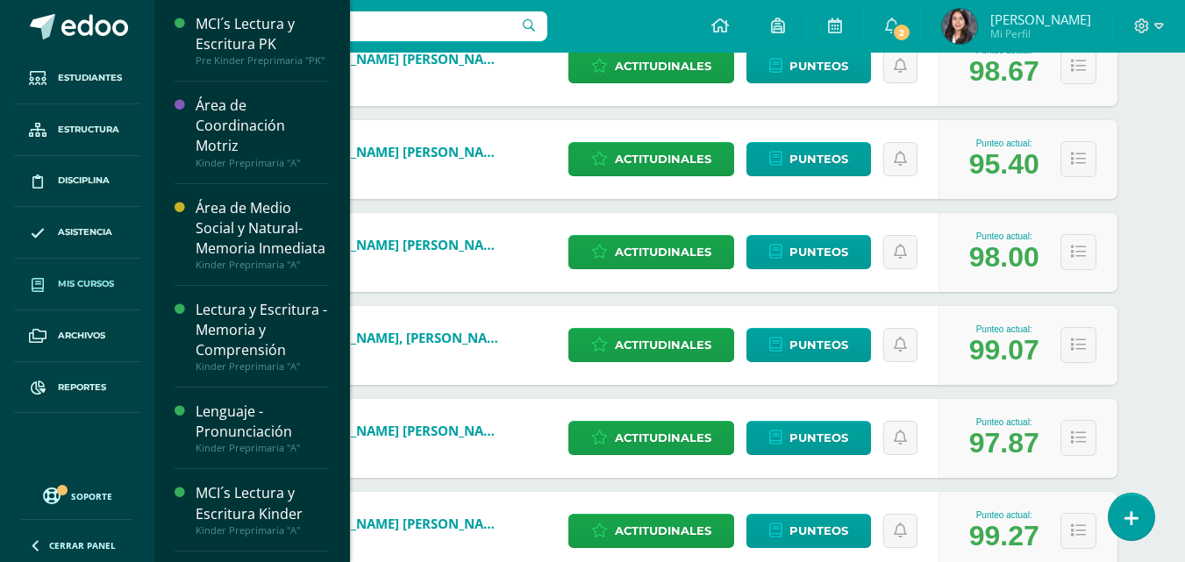
click at [79, 283] on span "Mis cursos" at bounding box center [86, 284] width 56 height 14
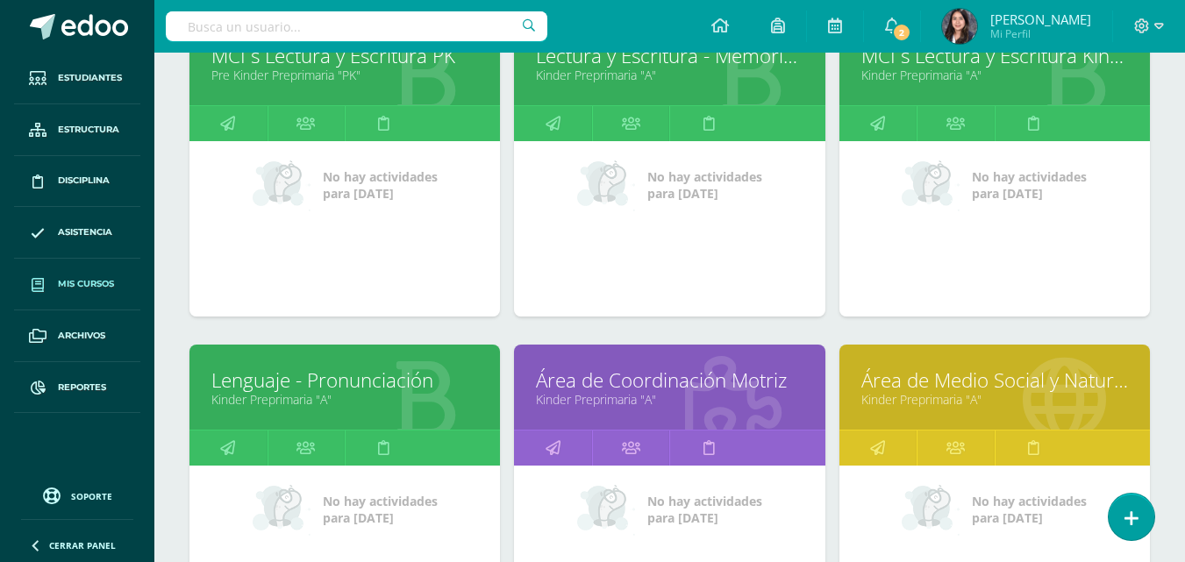
scroll to position [438, 0]
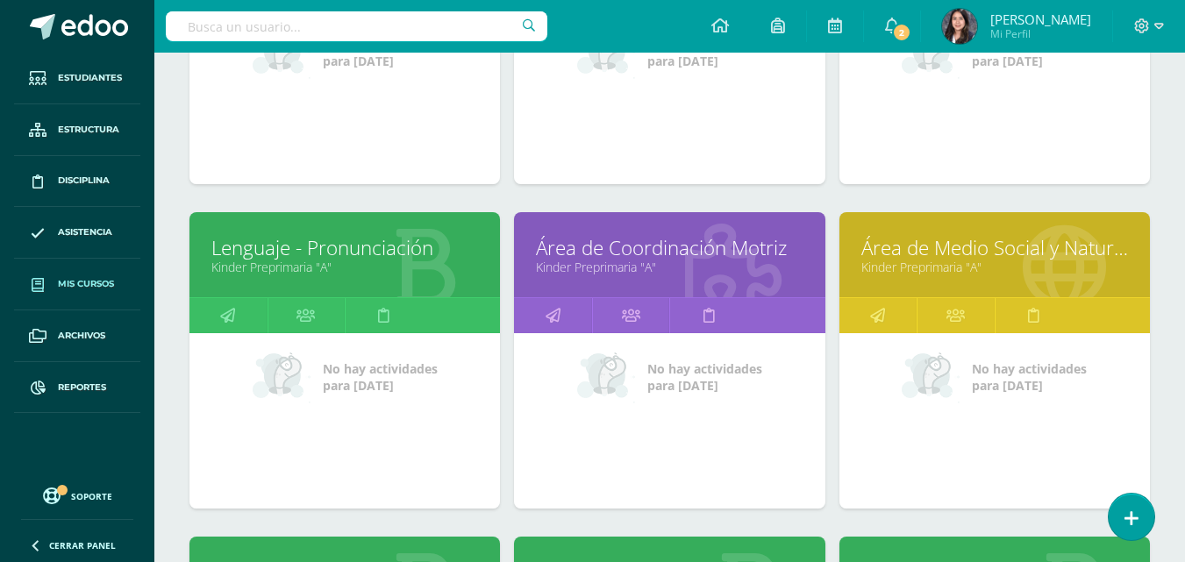
click at [626, 249] on link "Área de Coordinación Motriz" at bounding box center [669, 247] width 267 height 27
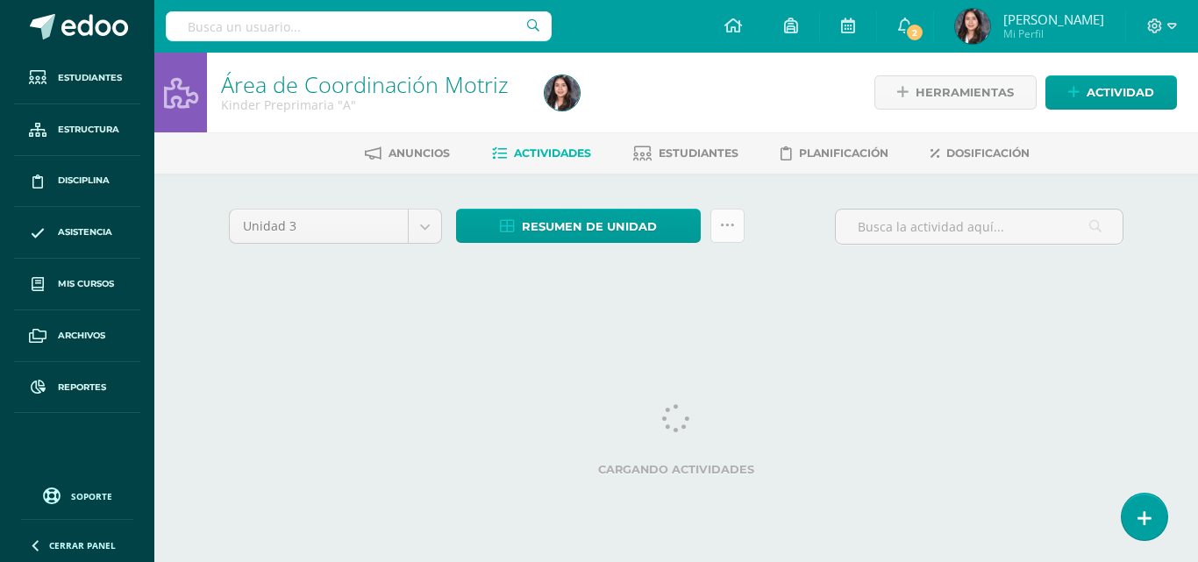
click at [722, 235] on link at bounding box center [727, 226] width 34 height 34
click at [727, 228] on icon at bounding box center [727, 225] width 15 height 15
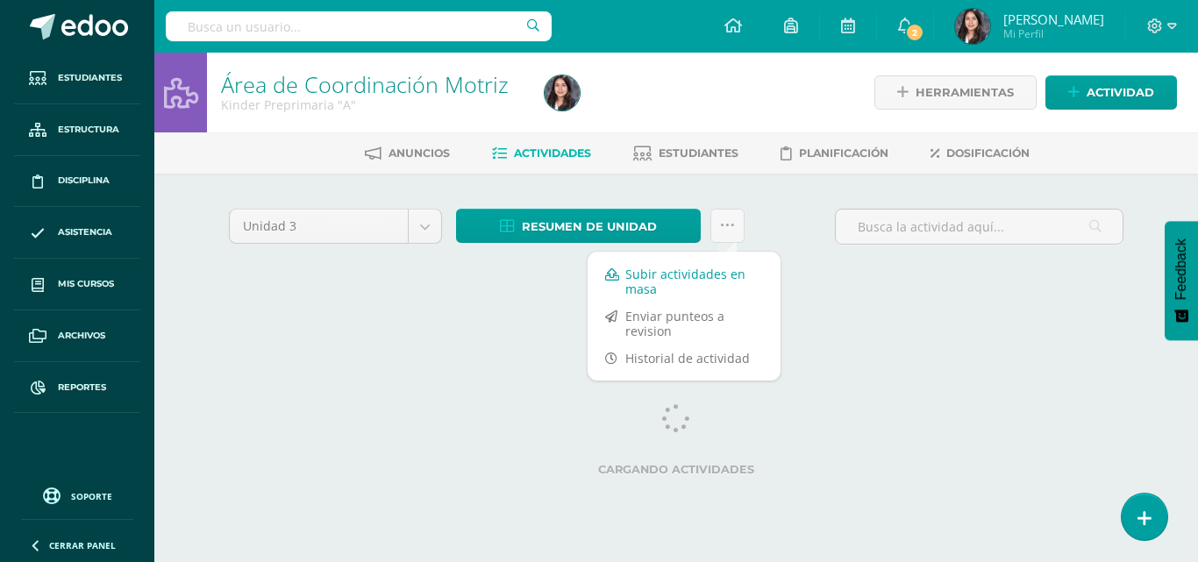
click at [667, 275] on link "Subir actividades en masa" at bounding box center [683, 281] width 193 height 42
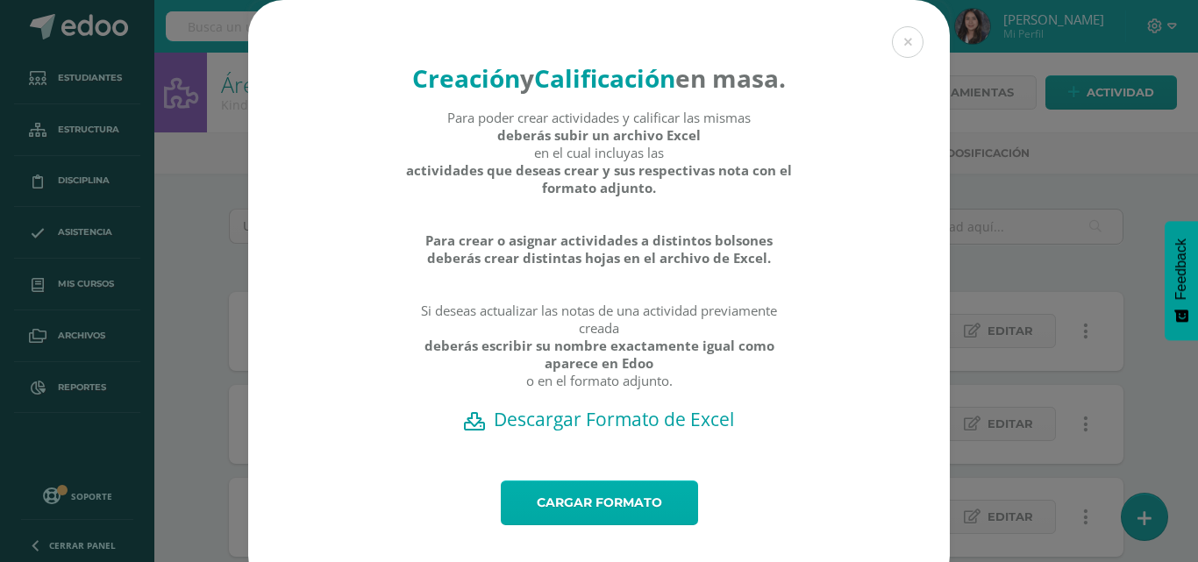
click at [581, 525] on link "Cargar formato" at bounding box center [599, 502] width 197 height 45
